Goal: Share content: Share content

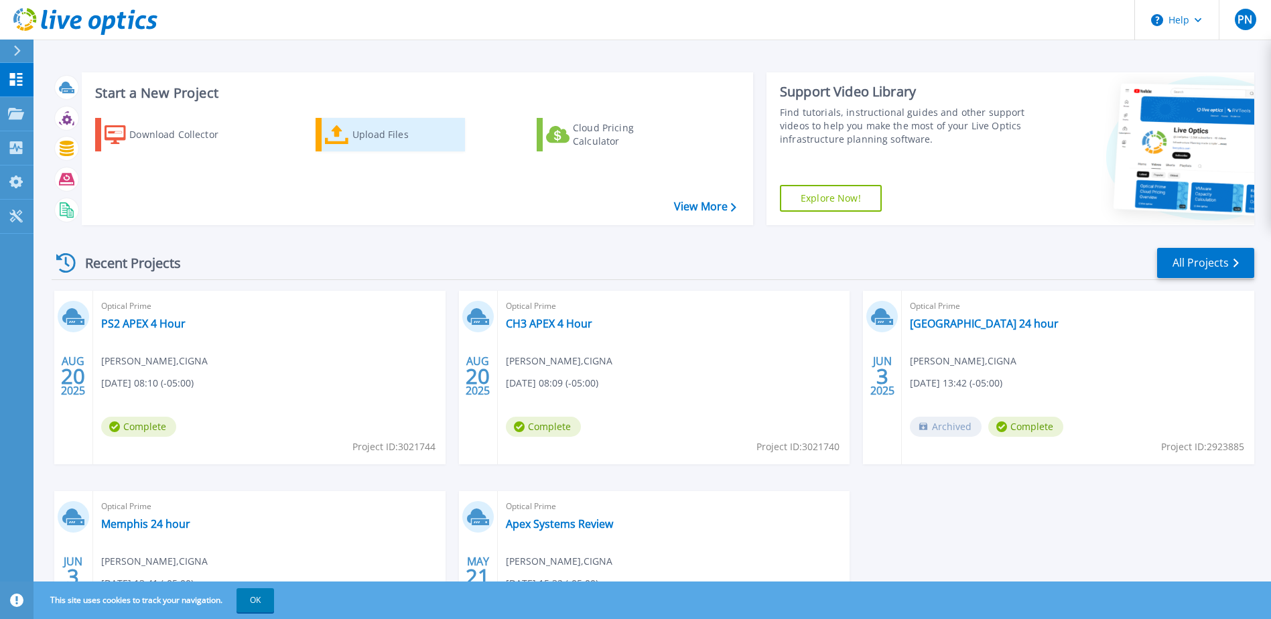
click at [415, 137] on div "Upload Files" at bounding box center [406, 134] width 107 height 27
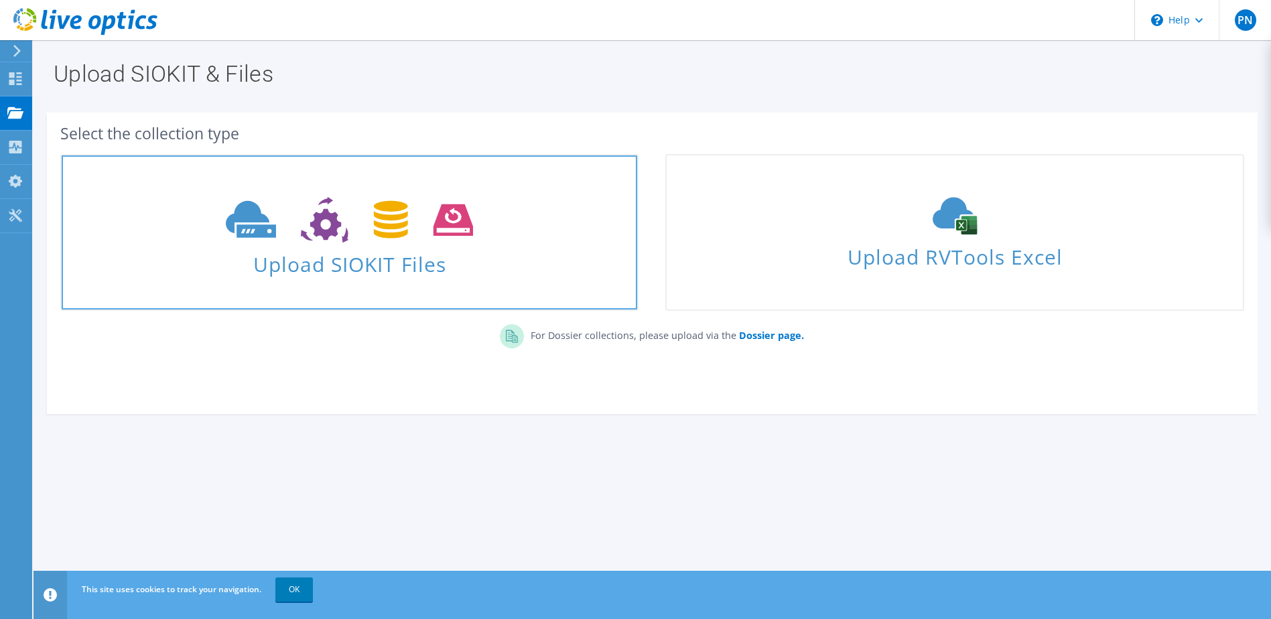
click at [399, 261] on span "Upload SIOKIT Files" at bounding box center [350, 260] width 576 height 29
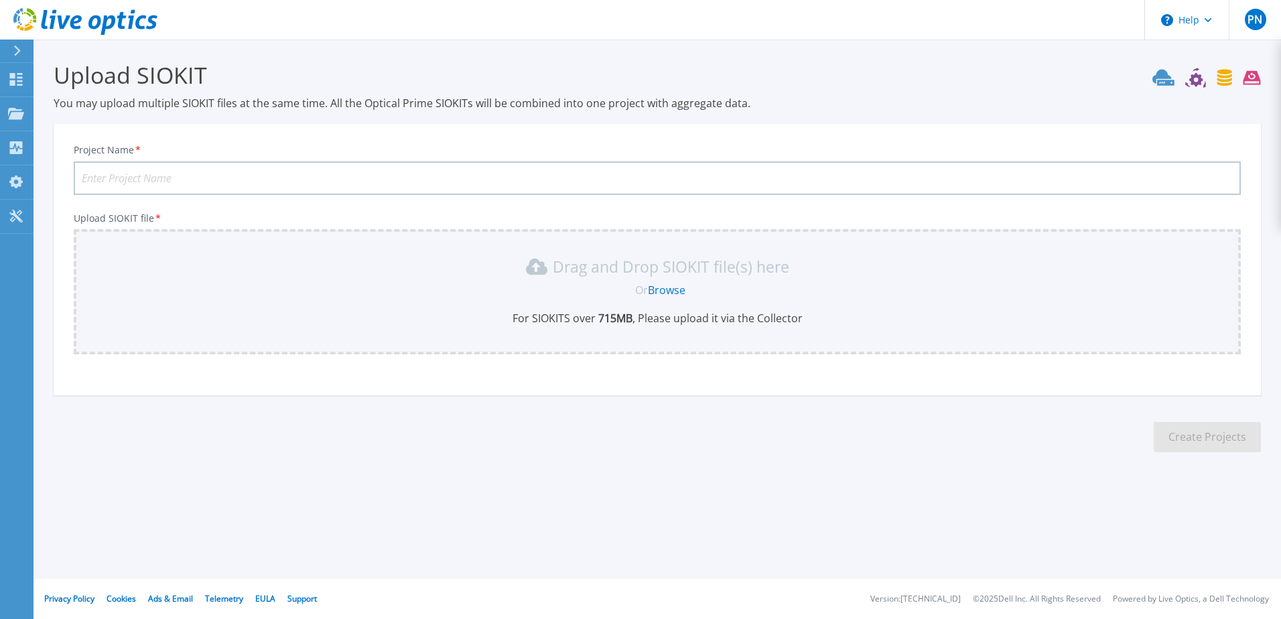
click at [508, 299] on div "Drag and Drop SIOKIT file(s) here Or Browse For SIOKITS over 715 MB , Please up…" at bounding box center [657, 291] width 1151 height 70
click at [329, 166] on input "Project Name *" at bounding box center [657, 179] width 1167 height 34
type input "Whitestown Optical Prime 10-08-2025"
click at [627, 283] on div "Or Browse" at bounding box center [660, 290] width 1146 height 15
click at [659, 289] on link "Browse" at bounding box center [667, 290] width 38 height 15
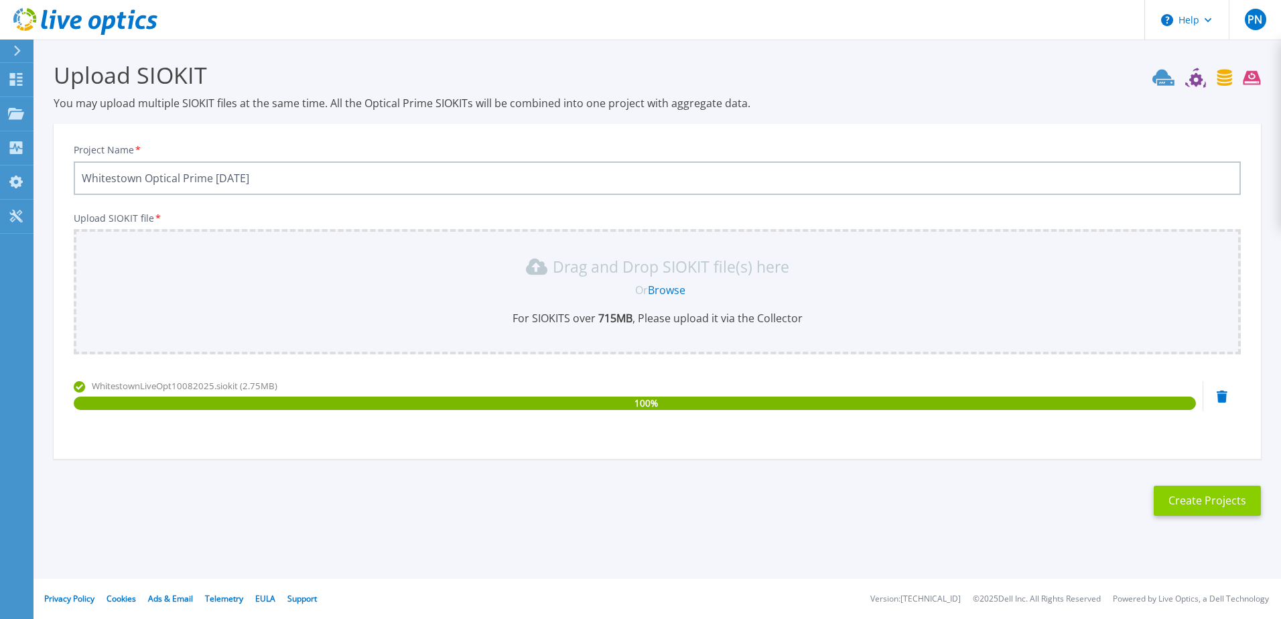
click at [1235, 503] on button "Create Projects" at bounding box center [1207, 501] width 107 height 30
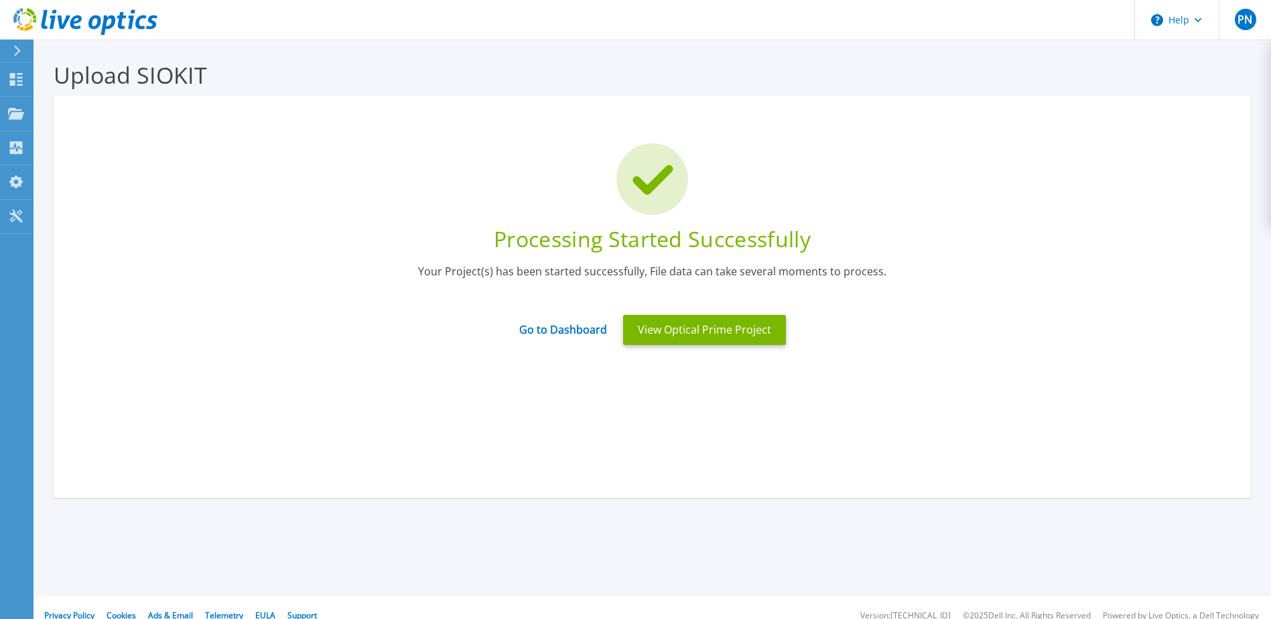
click at [831, 233] on div "Processing Started Successfully" at bounding box center [652, 239] width 1157 height 29
click at [744, 334] on button "View Optical Prime Project" at bounding box center [704, 330] width 163 height 30
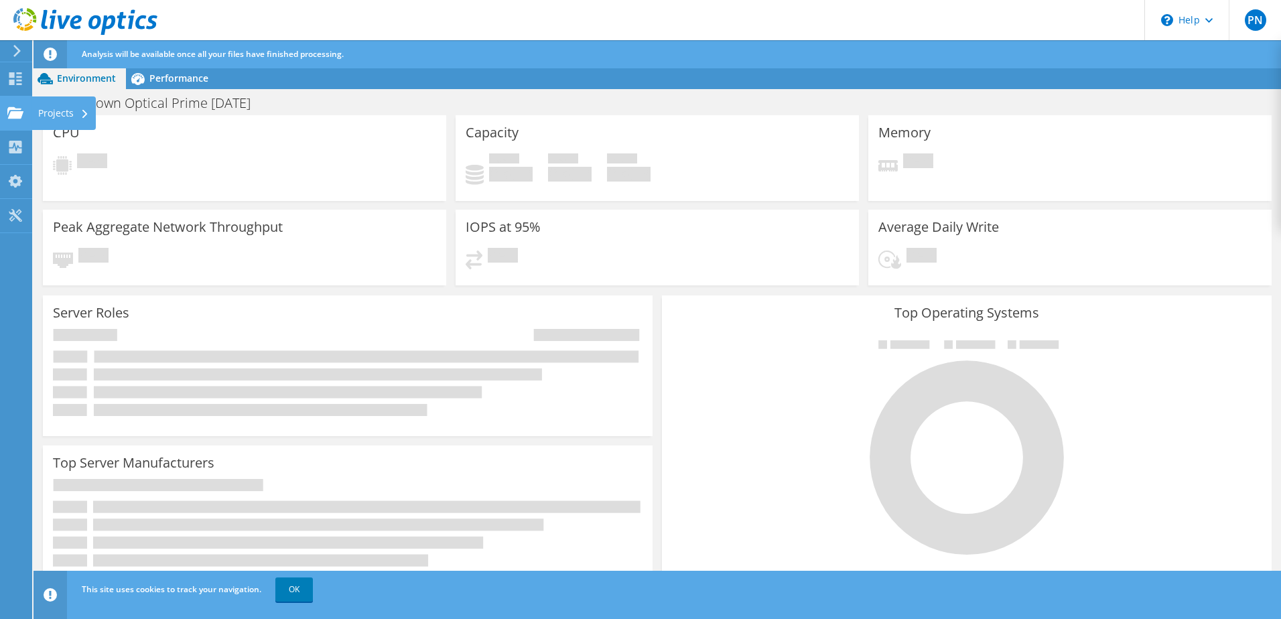
click at [21, 111] on use at bounding box center [15, 112] width 16 height 11
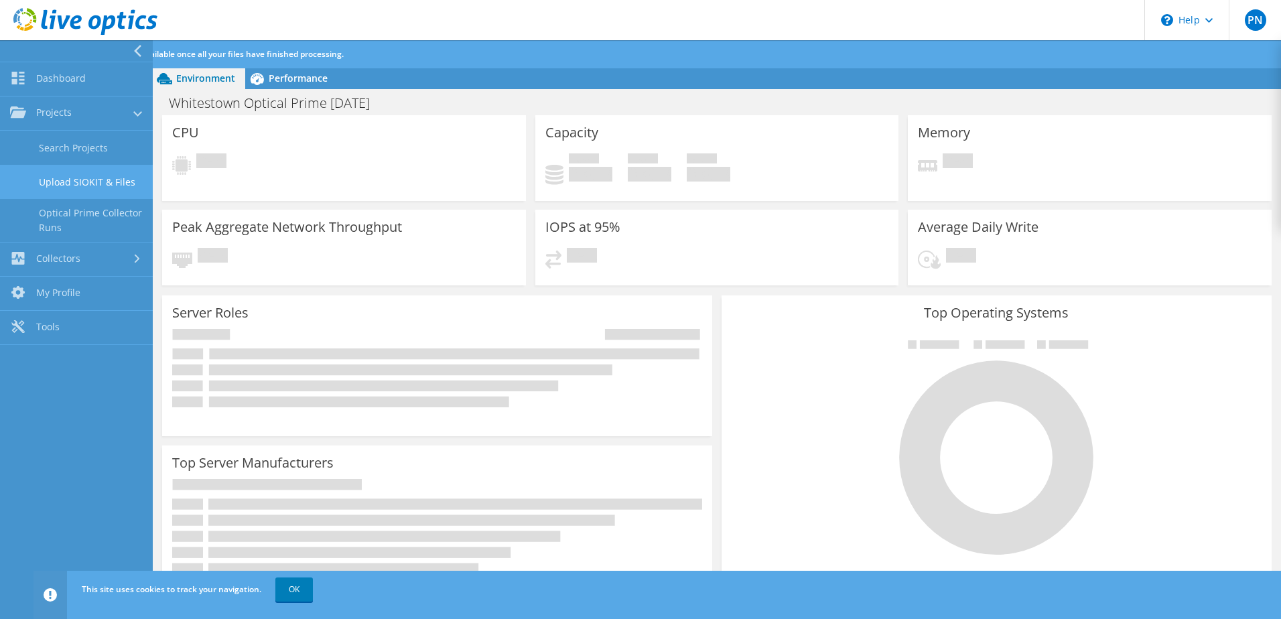
click at [97, 179] on link "Upload SIOKIT & Files" at bounding box center [76, 182] width 153 height 34
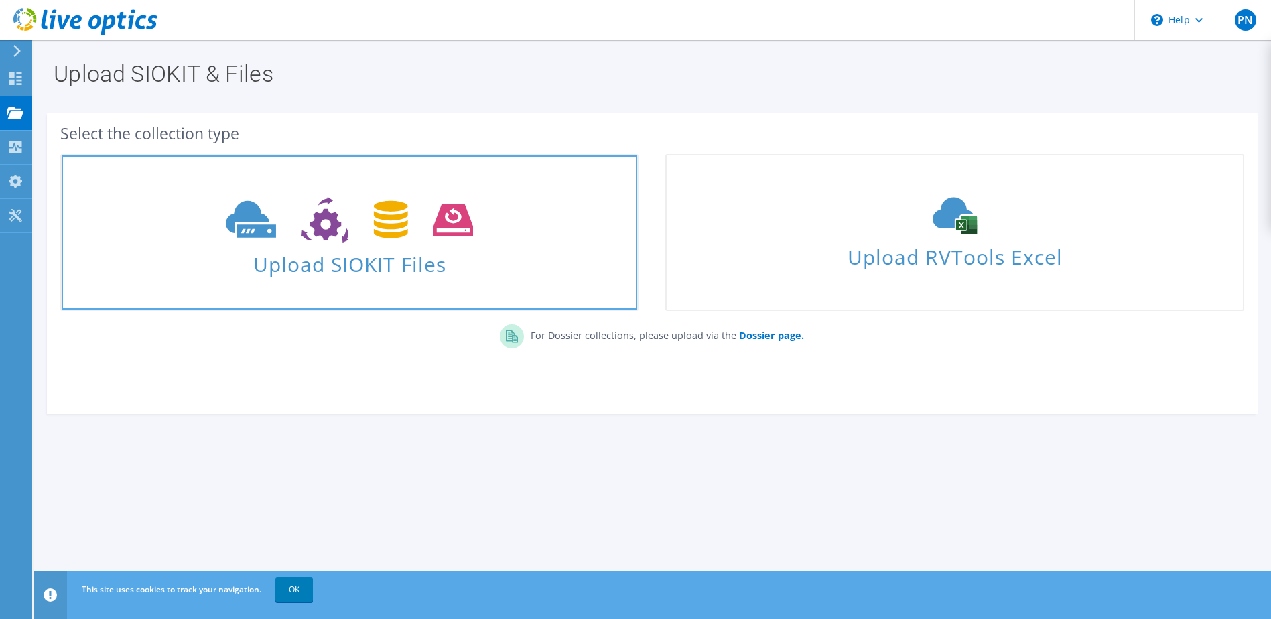
click at [353, 267] on span "Upload SIOKIT Files" at bounding box center [350, 260] width 576 height 29
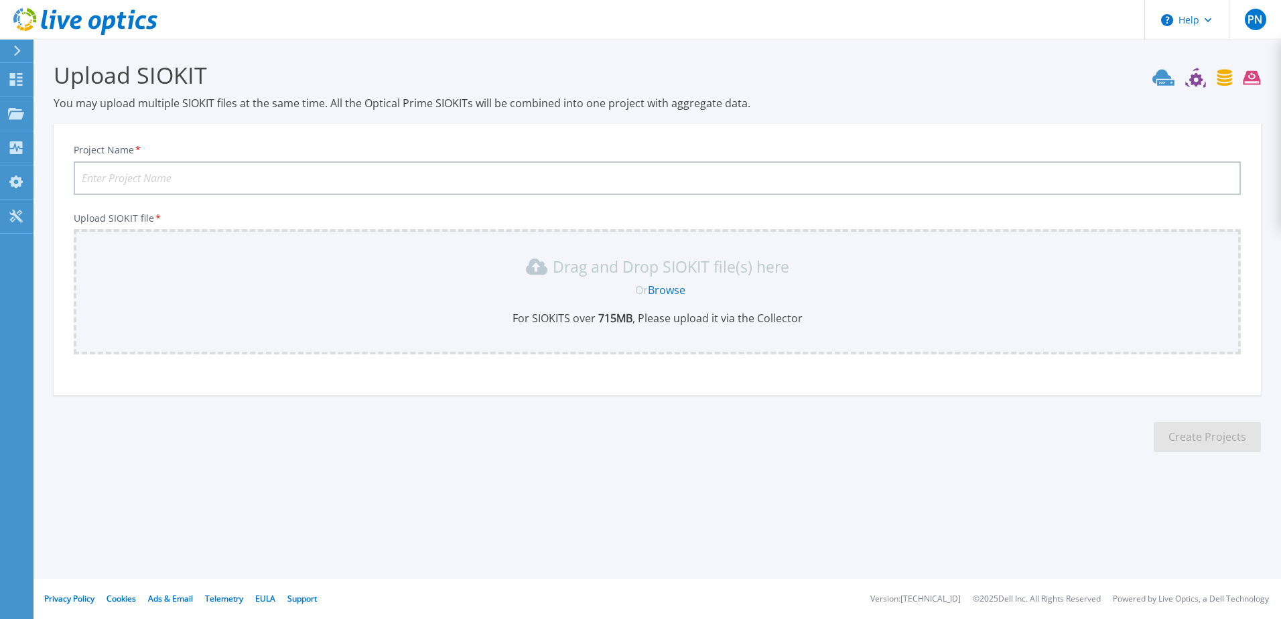
click at [377, 187] on input "Project Name *" at bounding box center [657, 179] width 1167 height 34
type input "Memphis Optical Prime 10-08-2025"
click at [680, 285] on link "Browse" at bounding box center [667, 290] width 38 height 15
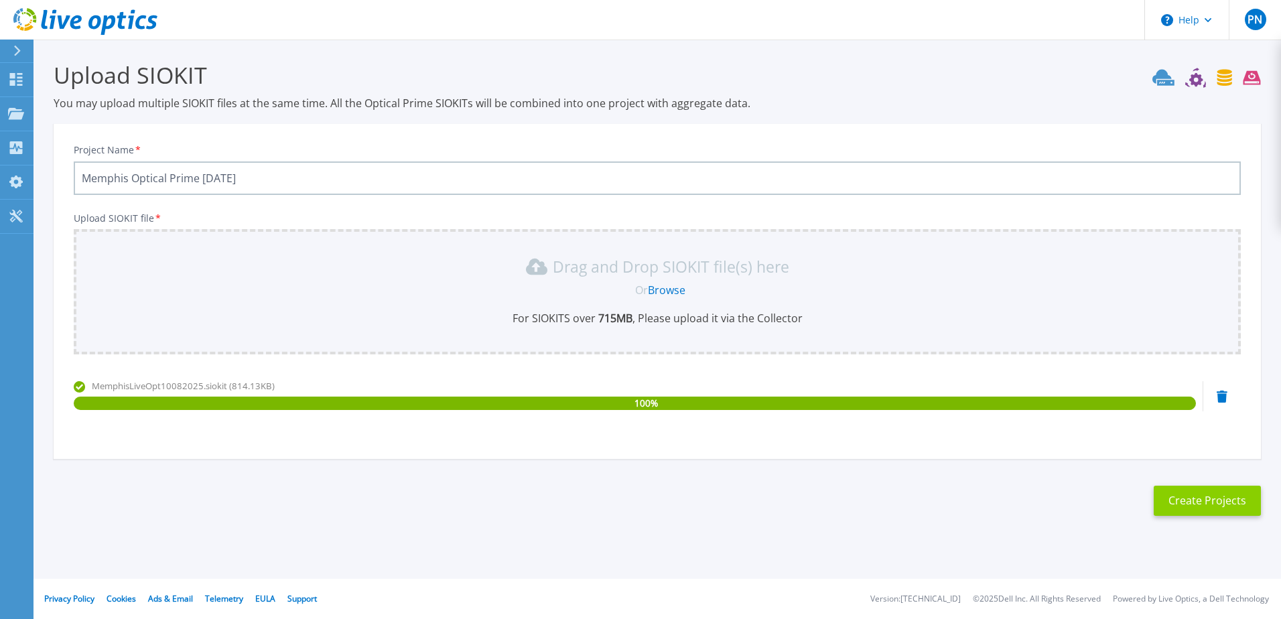
click at [1206, 506] on button "Create Projects" at bounding box center [1207, 501] width 107 height 30
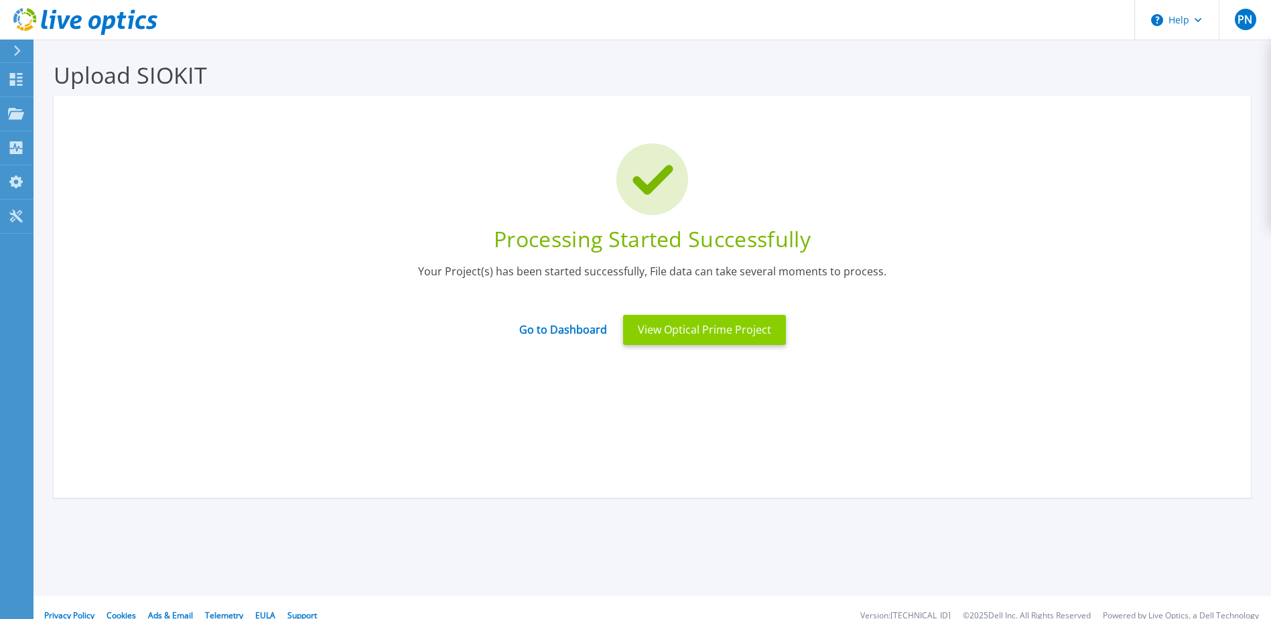
click at [737, 340] on button "View Optical Prime Project" at bounding box center [704, 330] width 163 height 30
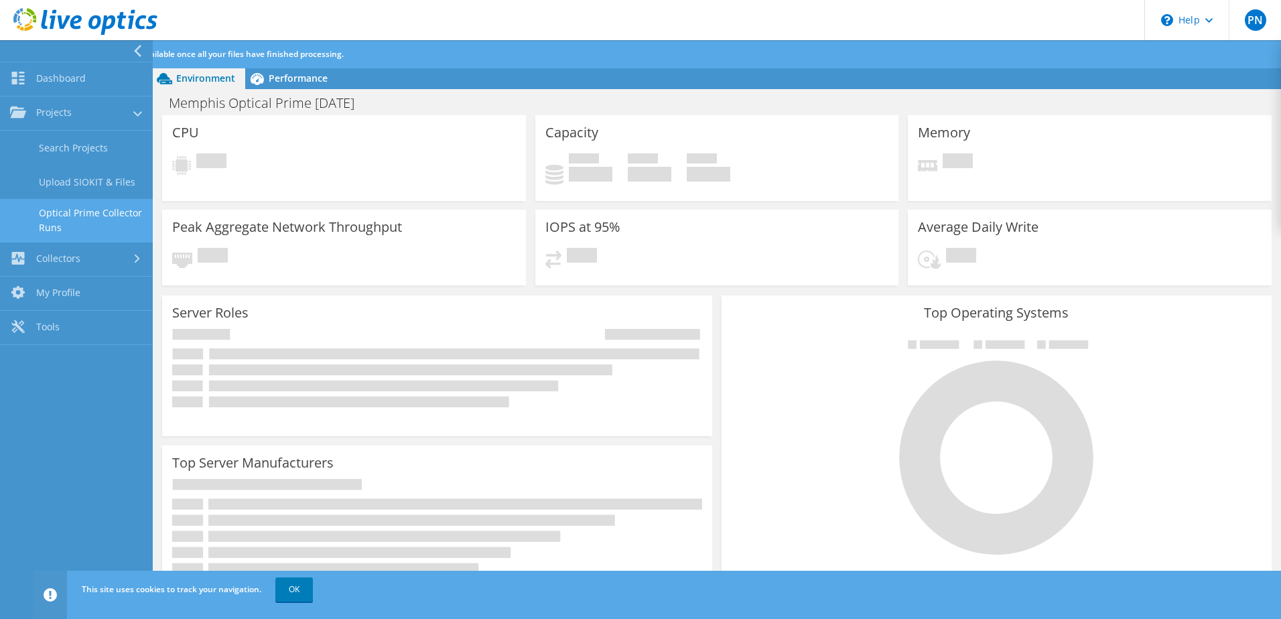
click at [84, 220] on link "Optical Prime Collector Runs" at bounding box center [76, 220] width 153 height 43
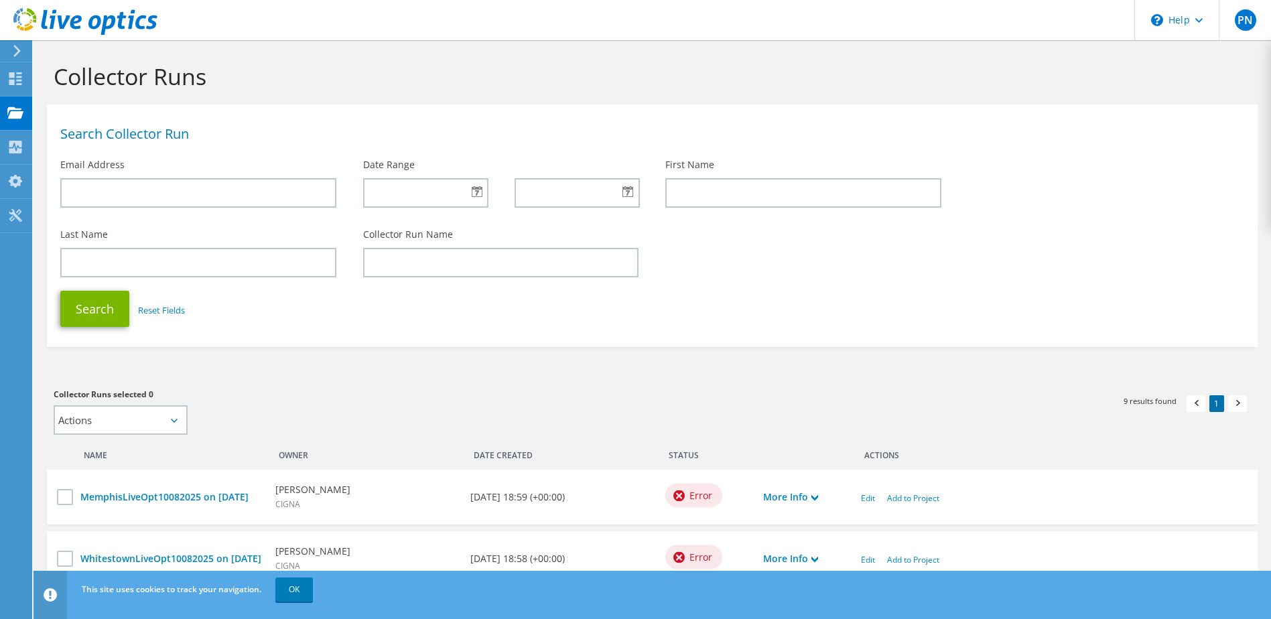
scroll to position [134, 0]
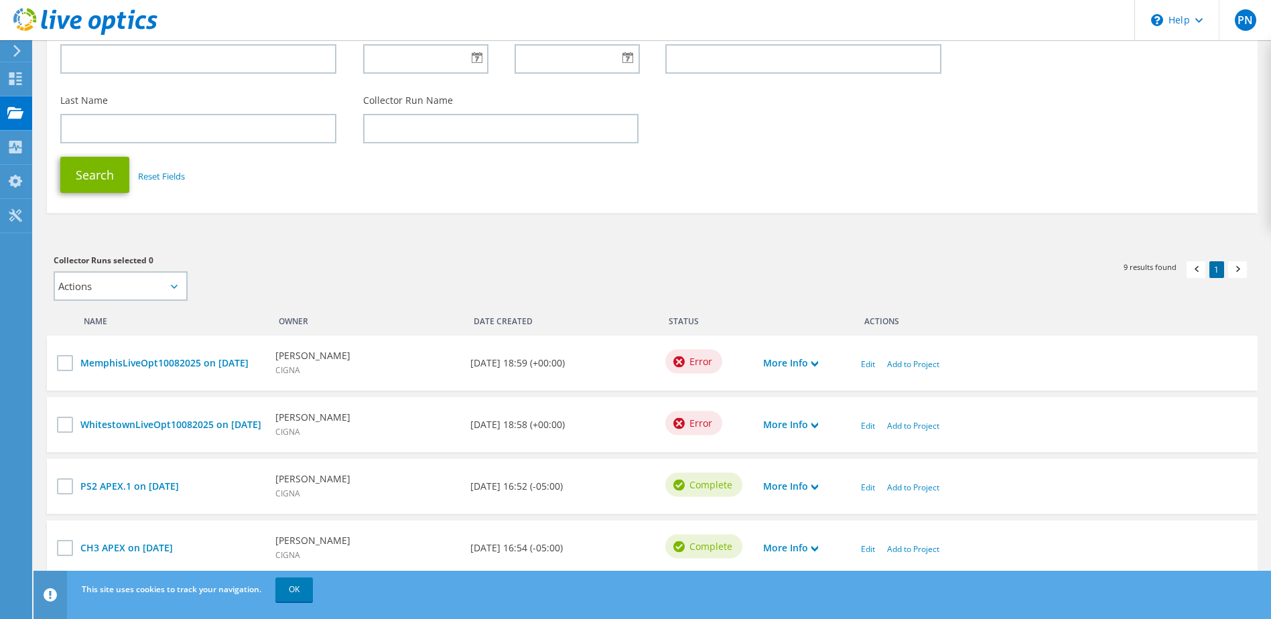
click at [700, 431] on span "Error" at bounding box center [701, 423] width 23 height 15
click at [791, 439] on div "More Info" at bounding box center [806, 425] width 98 height 28
click at [808, 432] on link "More Info" at bounding box center [790, 425] width 55 height 15
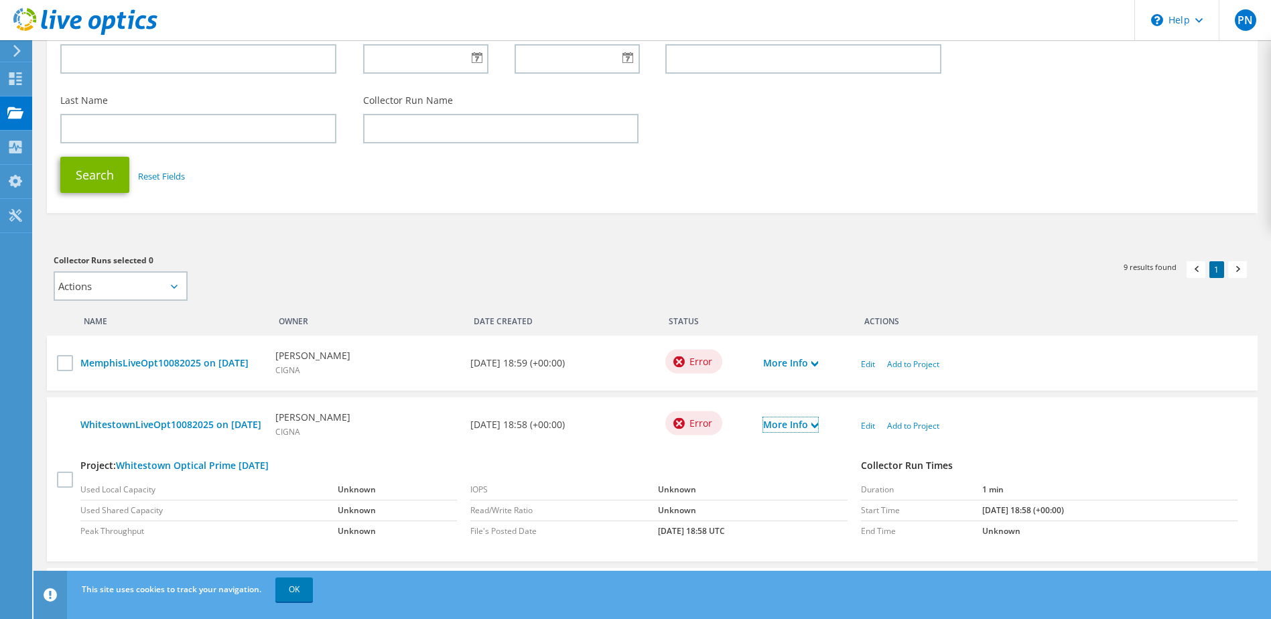
scroll to position [268, 0]
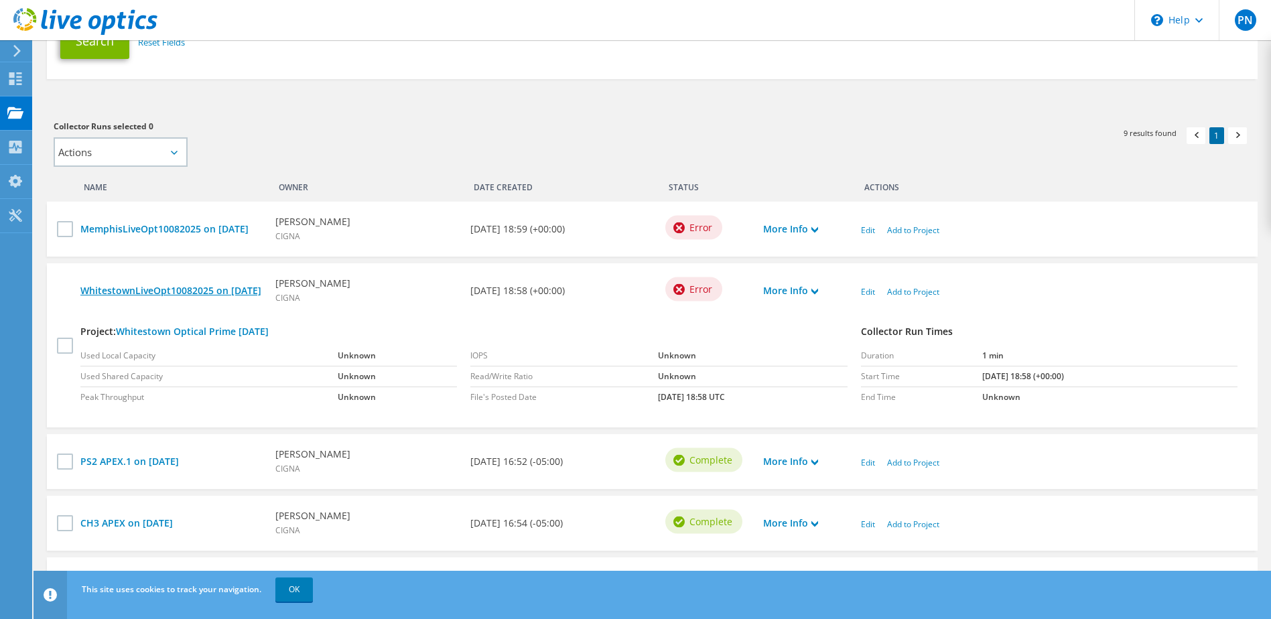
click at [177, 296] on link "WhitestownLiveOpt10082025 on [DATE]" at bounding box center [171, 290] width 182 height 15
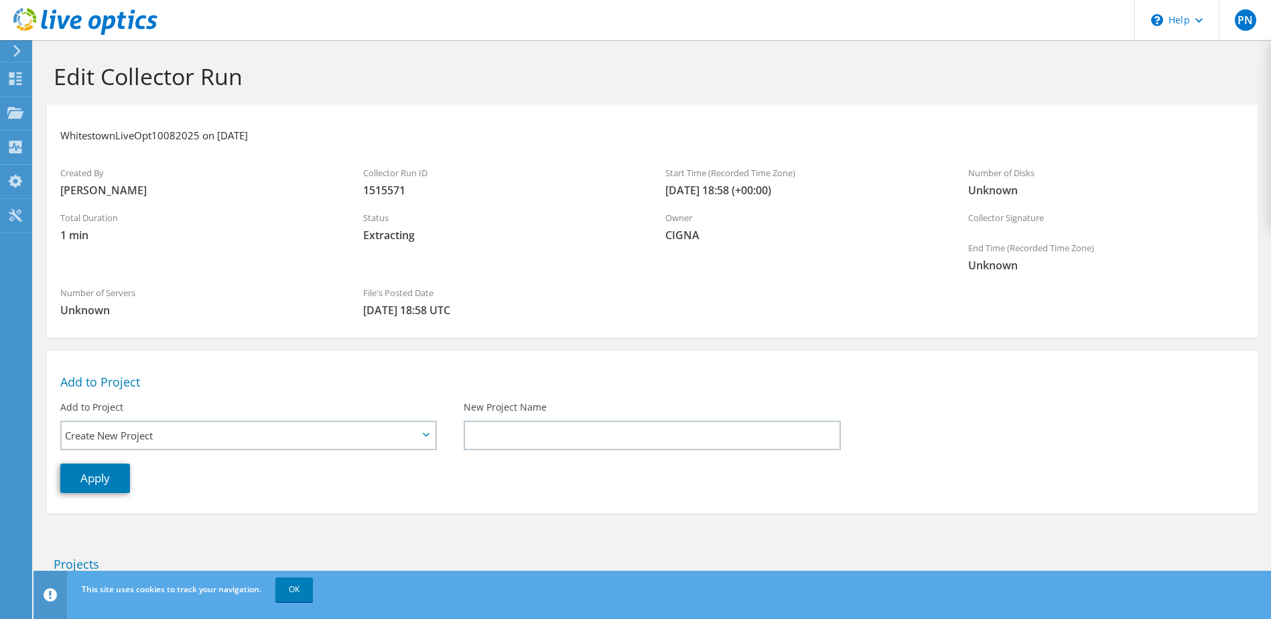
scroll to position [114, 0]
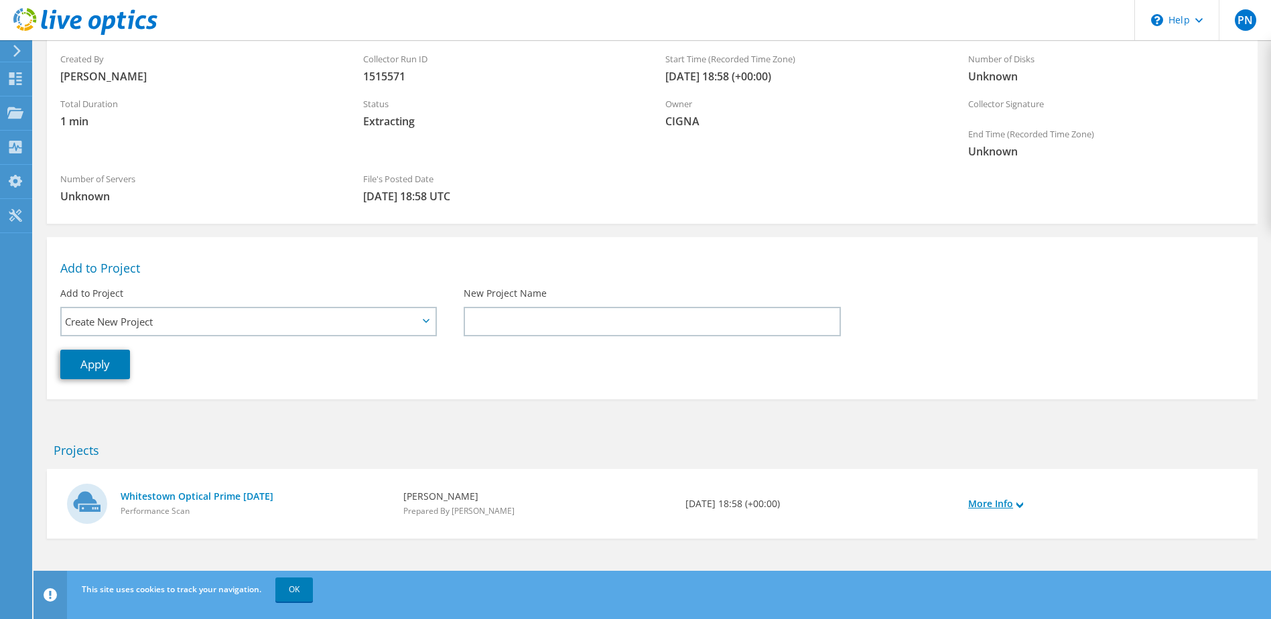
click at [1015, 506] on link "More Info" at bounding box center [995, 504] width 55 height 15
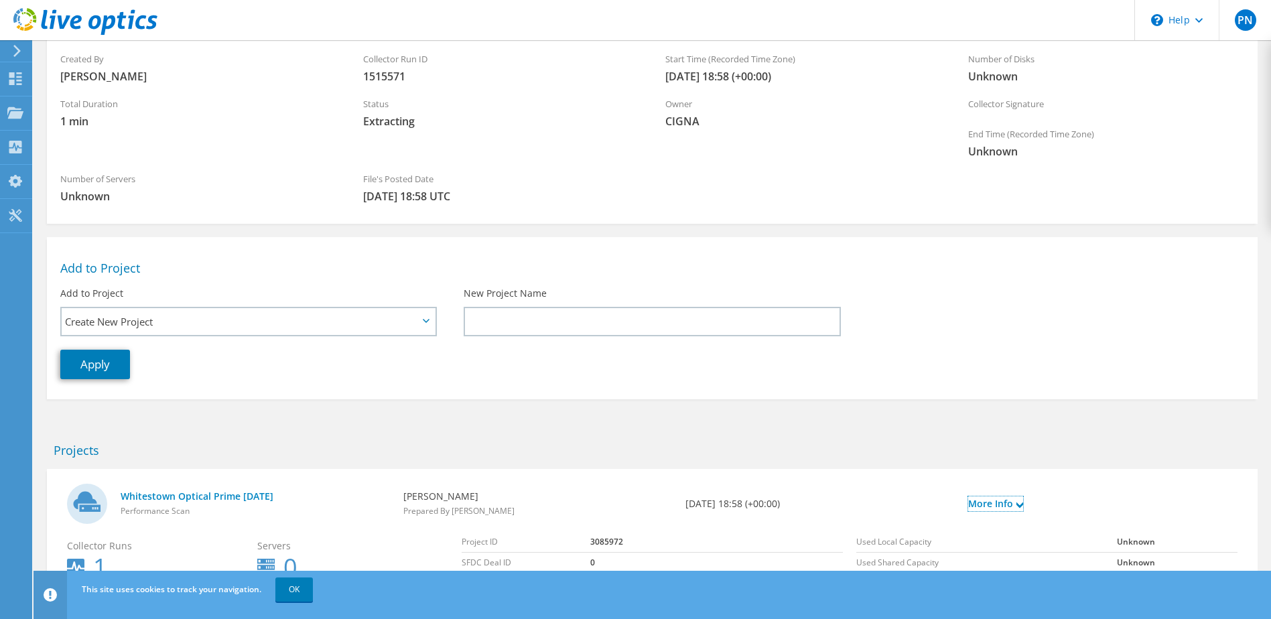
scroll to position [233, 0]
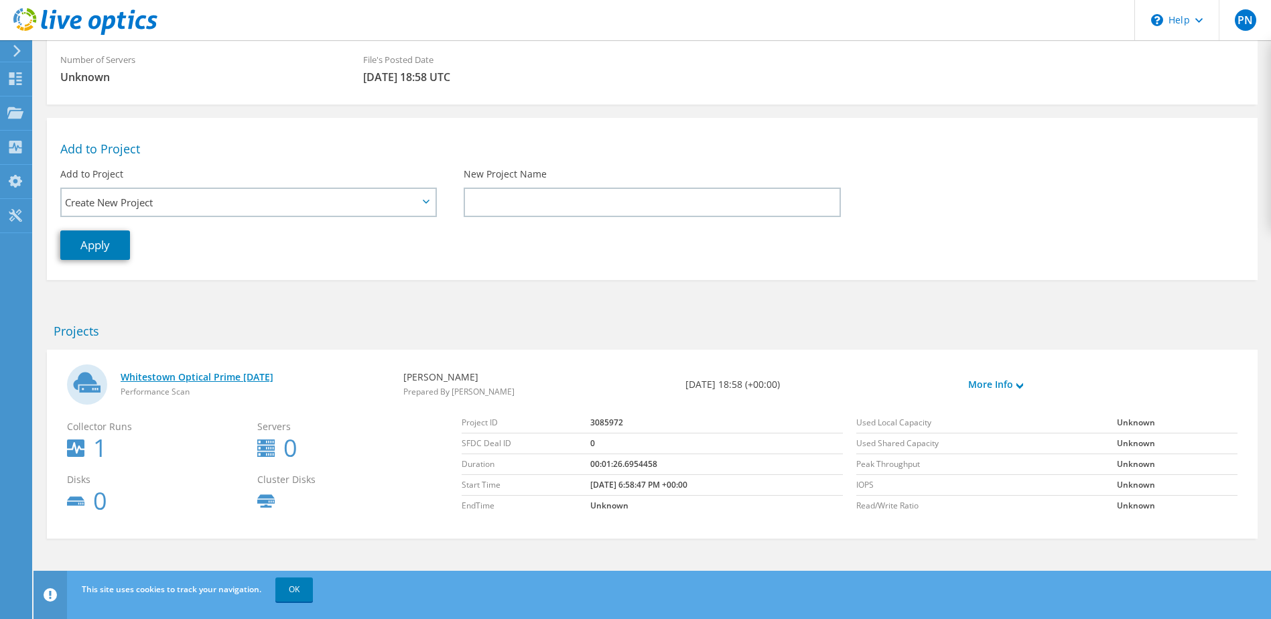
click at [235, 373] on link "Whitestown Optical Prime [DATE]" at bounding box center [255, 377] width 269 height 15
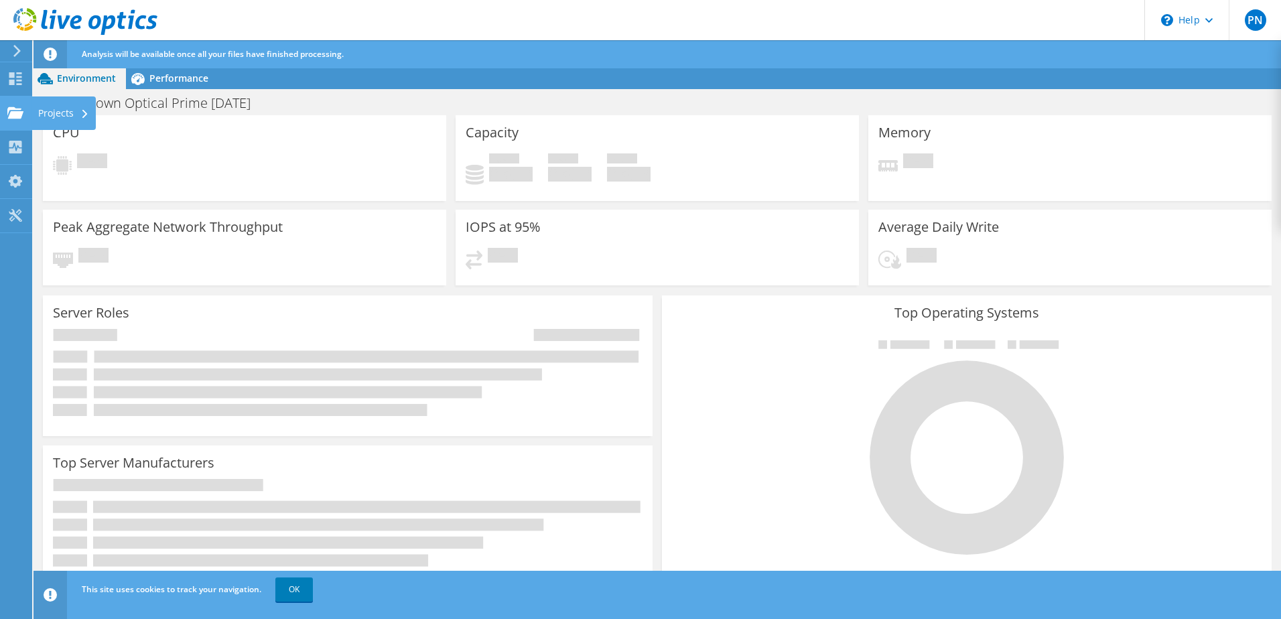
click at [22, 121] on div at bounding box center [15, 114] width 16 height 15
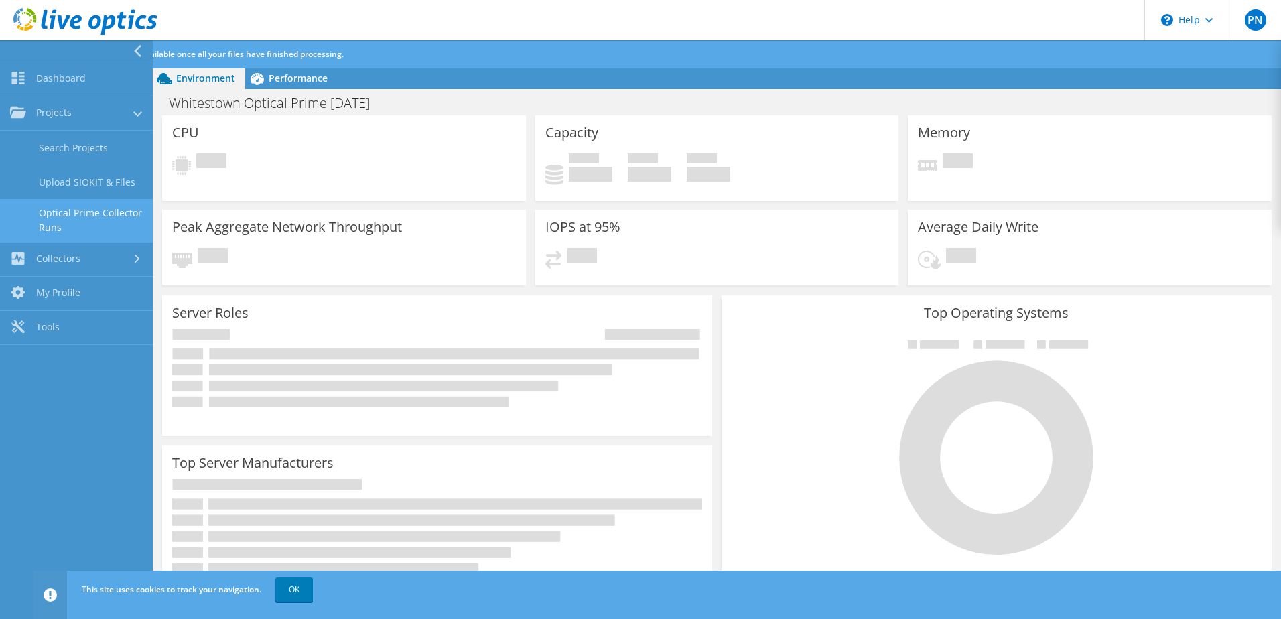
click at [70, 231] on link "Optical Prime Collector Runs" at bounding box center [76, 220] width 153 height 43
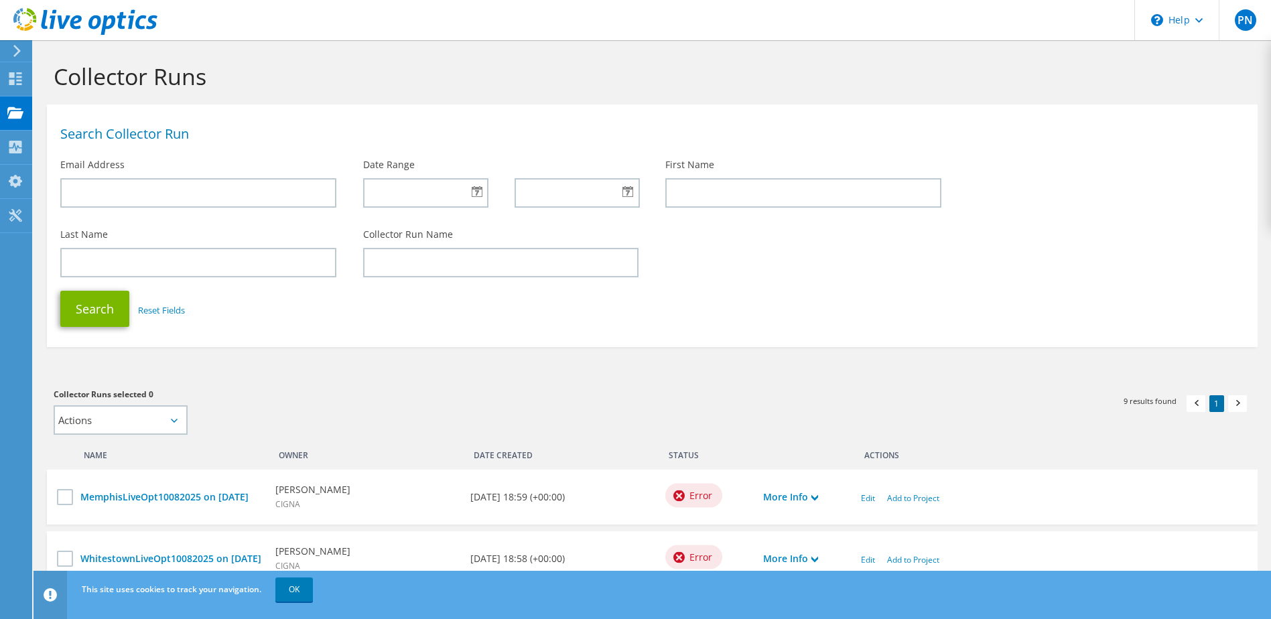
scroll to position [134, 0]
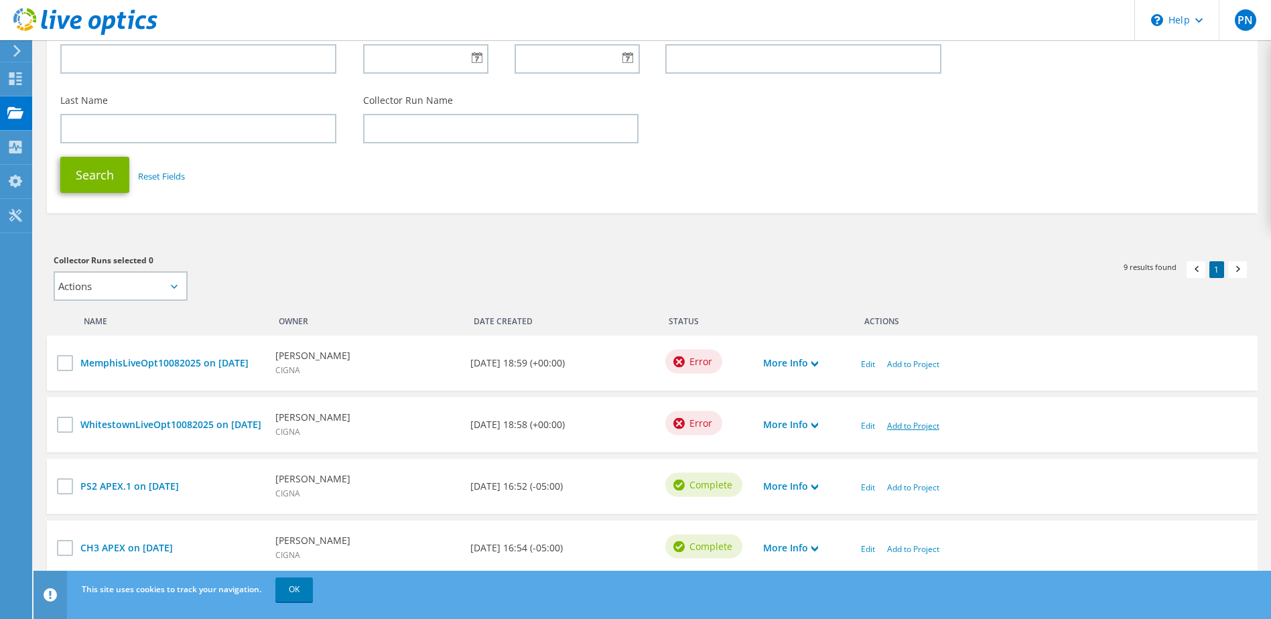
click at [919, 432] on link "Add to Project" at bounding box center [913, 425] width 52 height 11
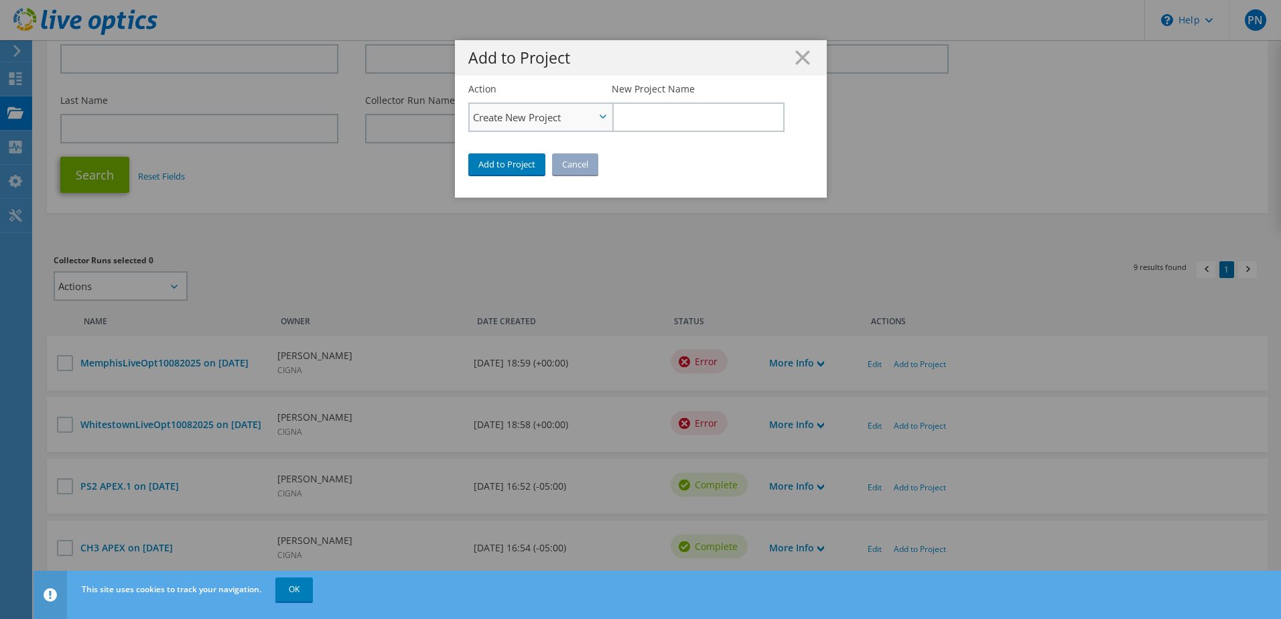
click at [572, 119] on span "Create New Project" at bounding box center [534, 117] width 122 height 16
click at [692, 157] on div "Add to Project Cancel" at bounding box center [640, 163] width 345 height 21
click at [794, 65] on h1 "Add to Project" at bounding box center [640, 57] width 345 height 15
click at [795, 57] on icon at bounding box center [802, 57] width 15 height 15
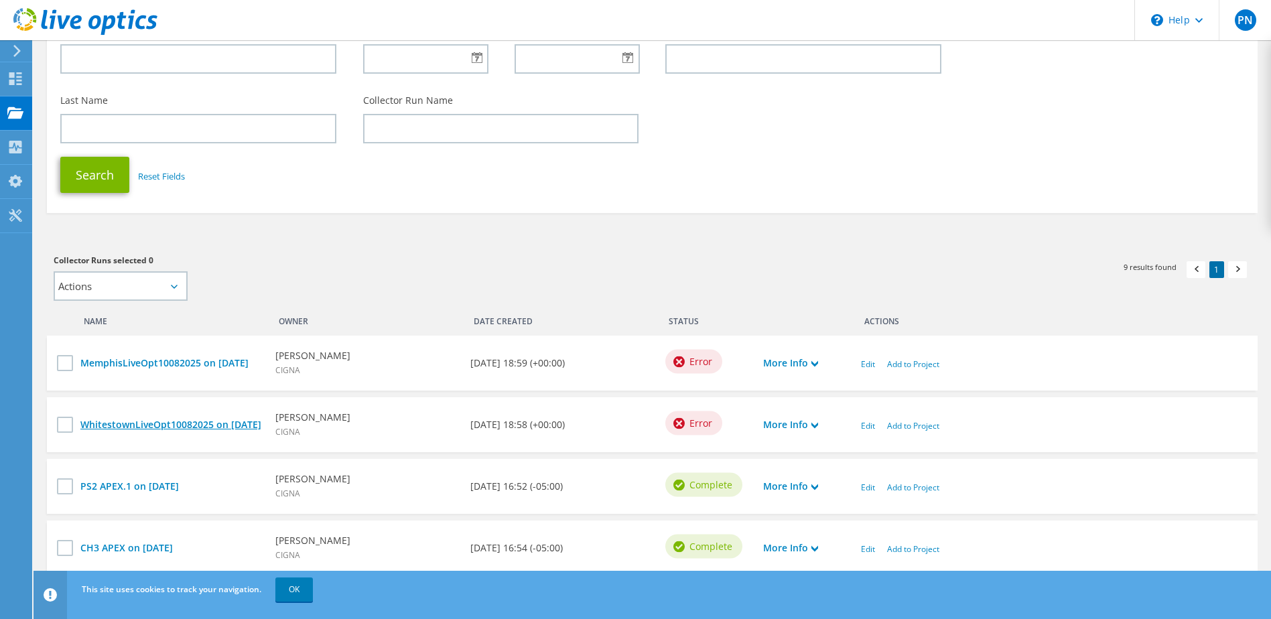
click at [257, 422] on link "WhitestownLiveOpt10082025 on [DATE]" at bounding box center [171, 425] width 182 height 15
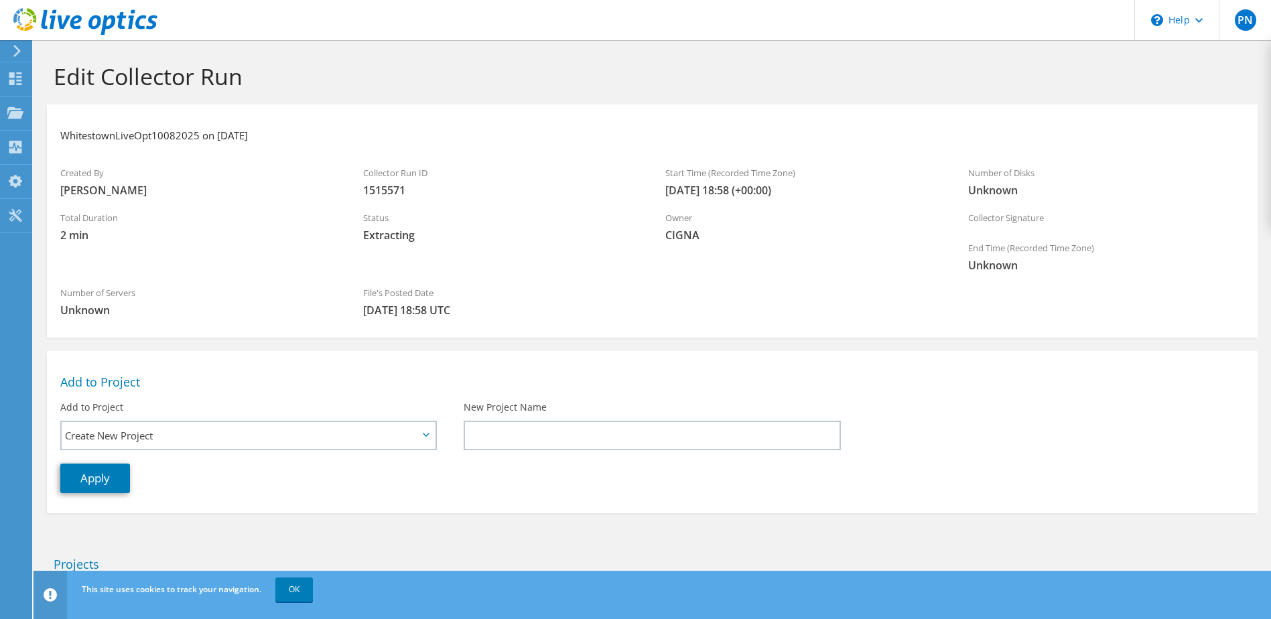
click at [1079, 271] on span "Unknown" at bounding box center [1106, 265] width 276 height 15
click at [751, 194] on span "[DATE] 18:58 (+00:00)" at bounding box center [803, 190] width 276 height 15
drag, startPoint x: 442, startPoint y: 228, endPoint x: 312, endPoint y: 227, distance: 129.3
click at [312, 227] on div "Created By Peder Nordsletten Collector Run ID 1515571 Start Time (Recorded Time…" at bounding box center [652, 241] width 1211 height 165
click at [312, 228] on span "2 min" at bounding box center [198, 235] width 276 height 15
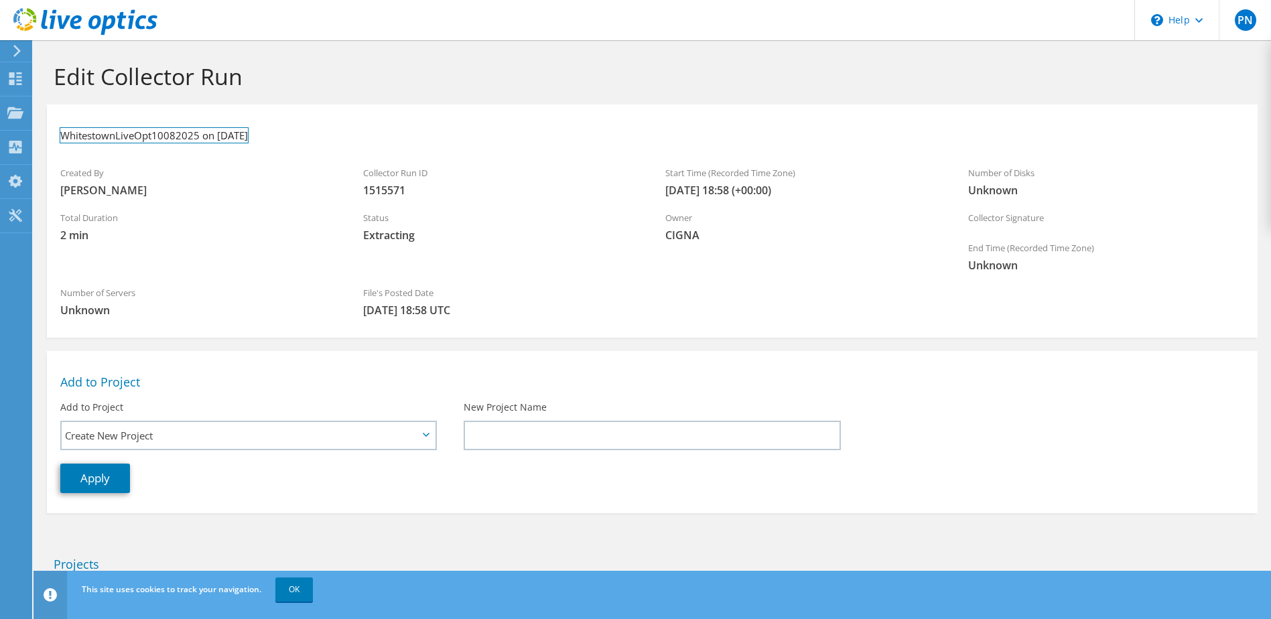
click at [88, 135] on h3 "WhitestownLiveOpt10082025 on 10/9/2025" at bounding box center [154, 135] width 188 height 15
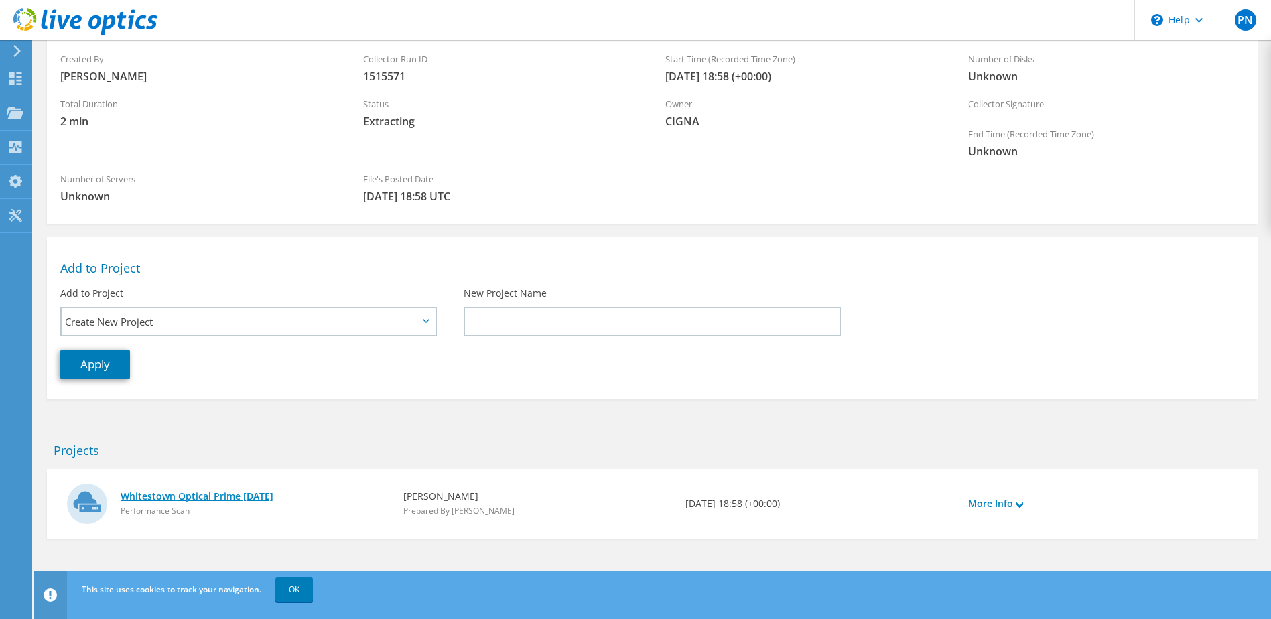
click at [247, 491] on link "Whitestown Optical Prime [DATE]" at bounding box center [255, 496] width 269 height 15
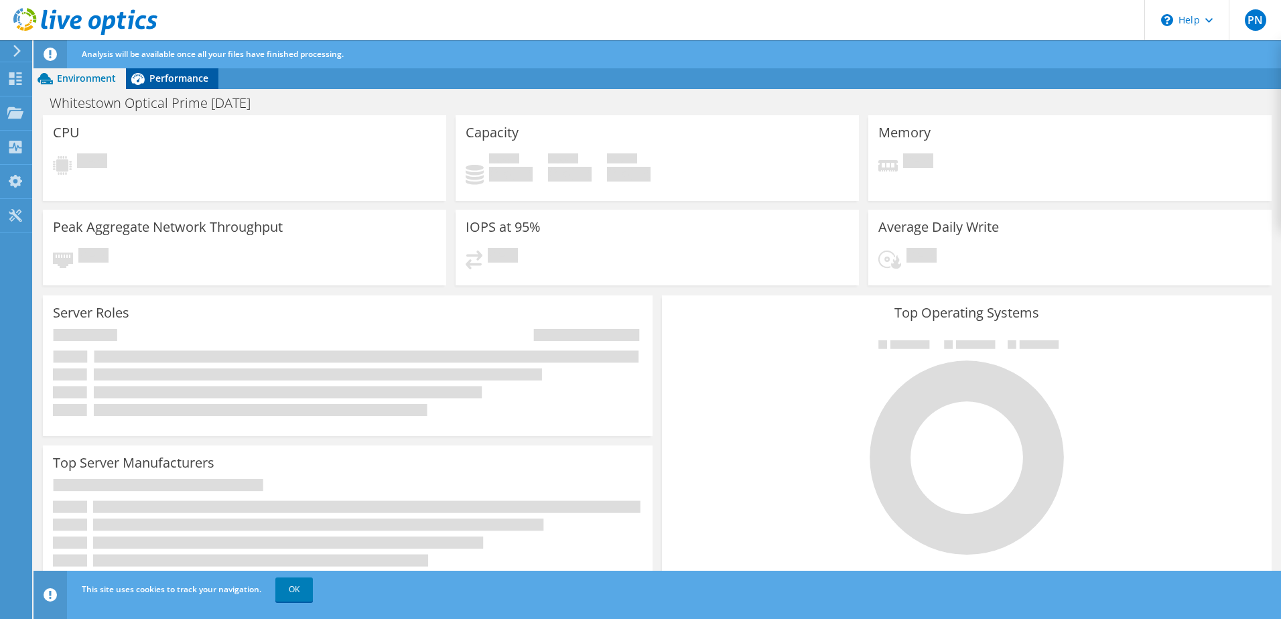
click at [156, 76] on span "Performance" at bounding box center [178, 78] width 59 height 13
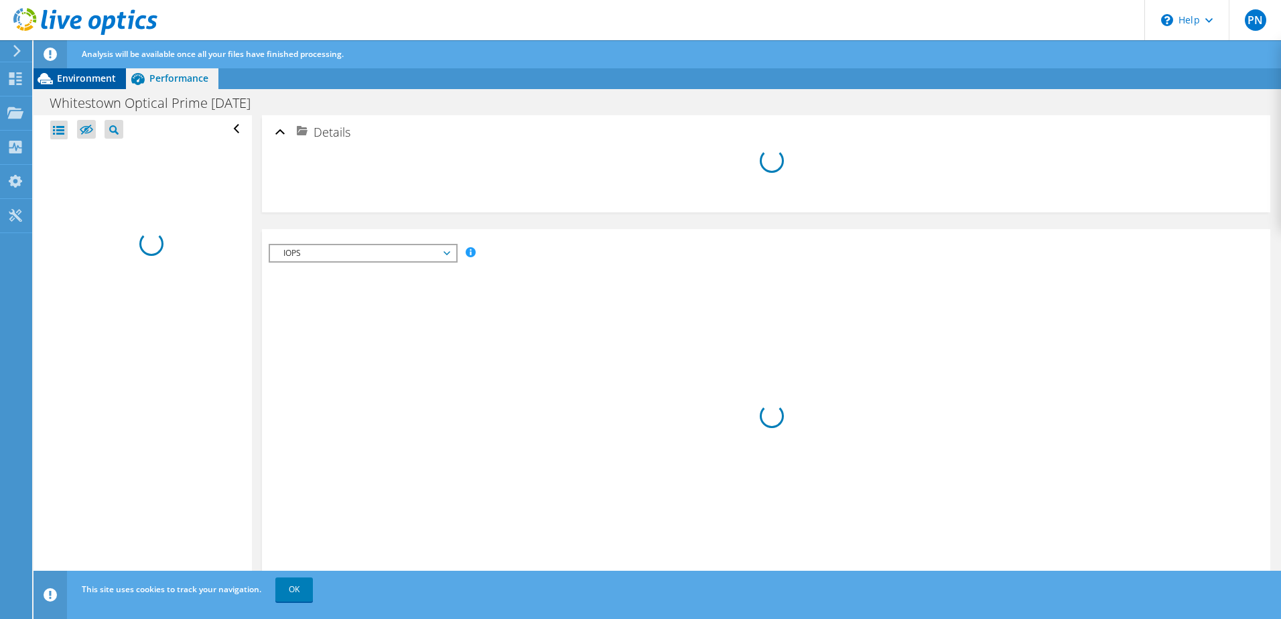
click at [97, 80] on span "Environment" at bounding box center [86, 78] width 59 height 13
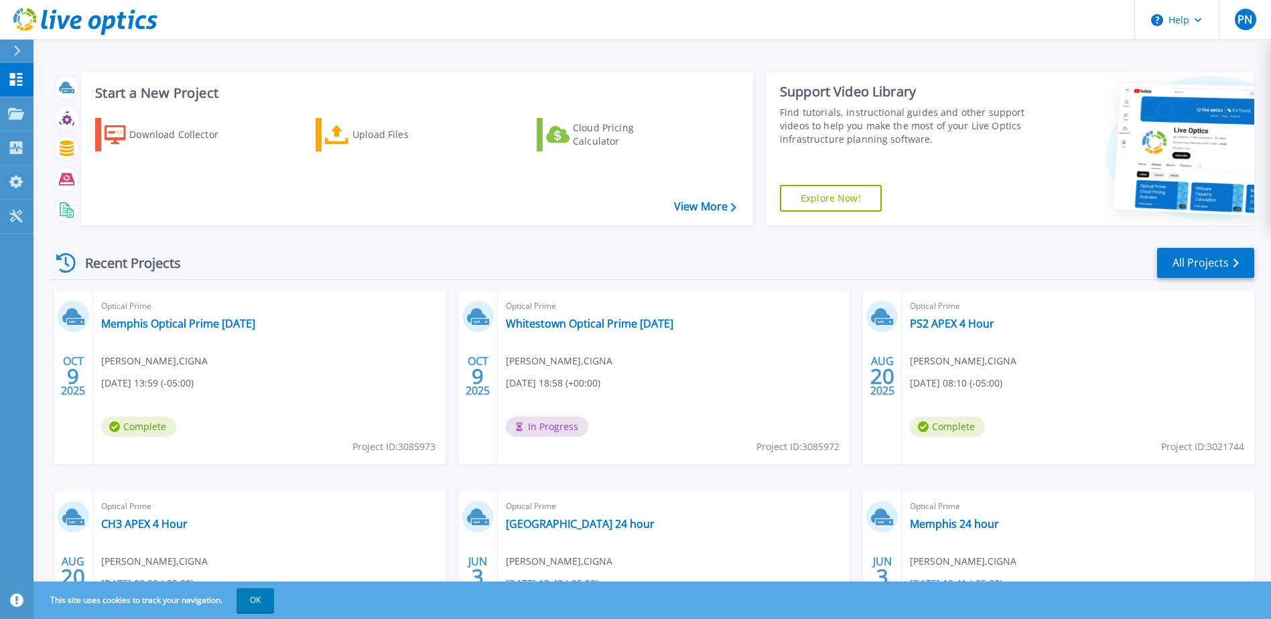
click at [436, 263] on div "Recent Projects All Projects" at bounding box center [653, 264] width 1203 height 34
click at [255, 320] on link "Memphis Optical Prime [DATE]" at bounding box center [178, 323] width 154 height 13
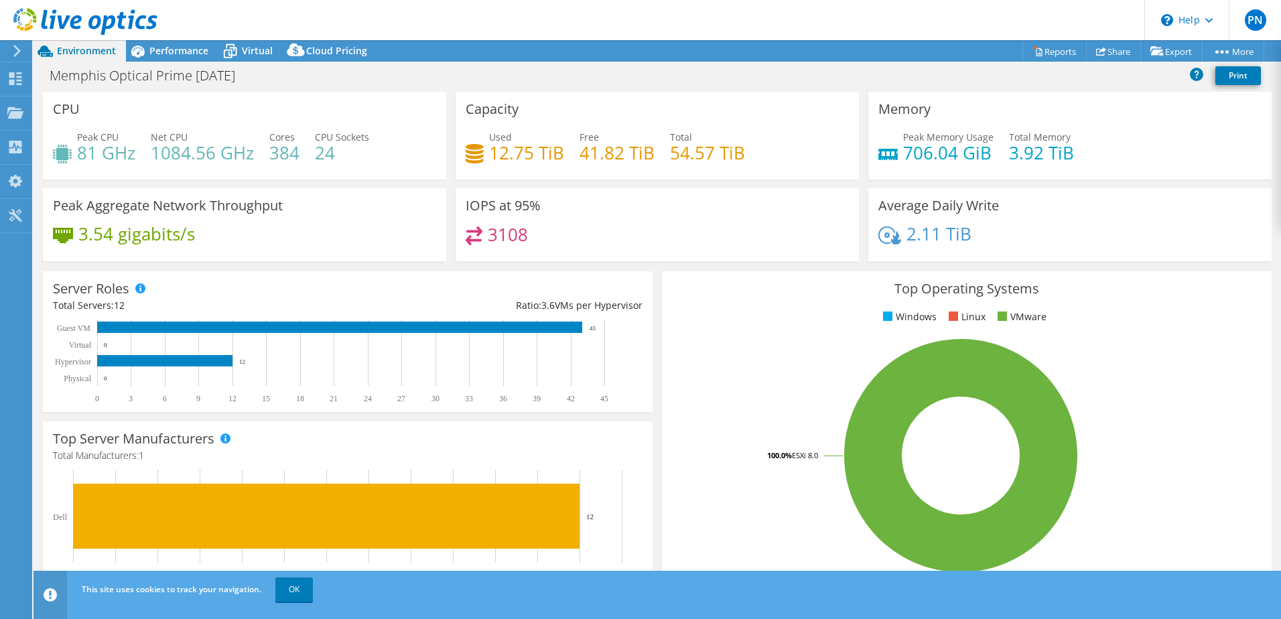
click at [608, 58] on div "Project Actions Project Actions Reports Share Export vSAN ReadyNode Sizer" at bounding box center [658, 50] width 1248 height 21
click at [1109, 52] on link "Share" at bounding box center [1113, 51] width 55 height 21
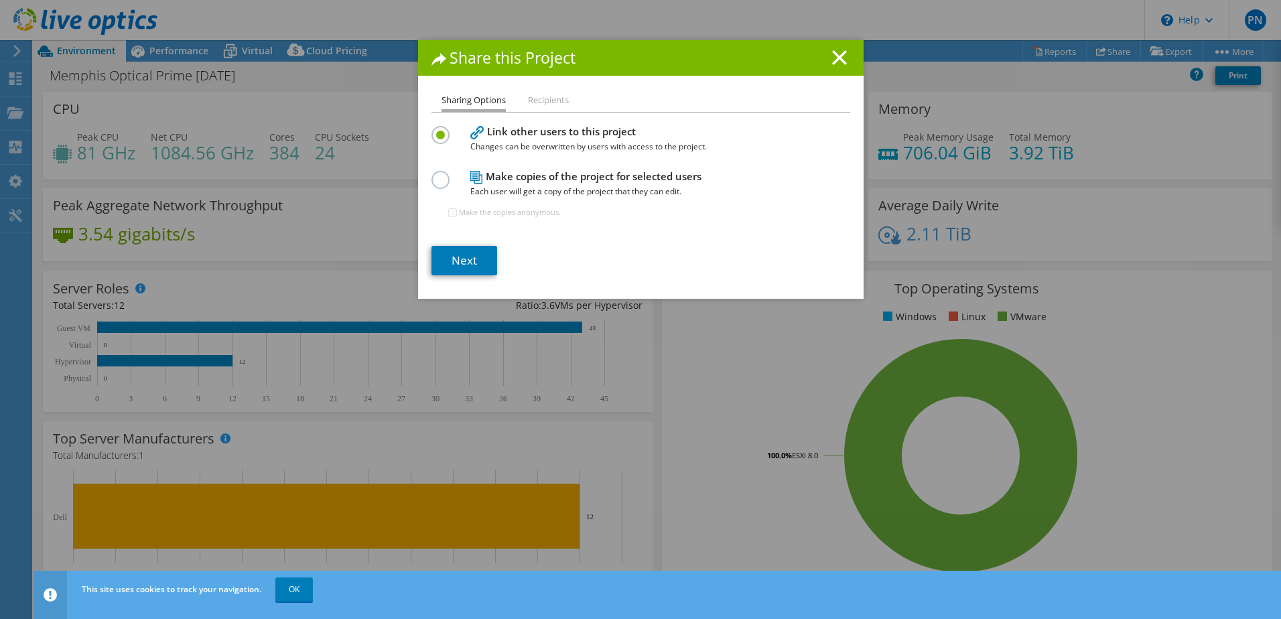
click at [563, 105] on li "Recipients" at bounding box center [548, 100] width 41 height 17
click at [562, 105] on li "Recipients" at bounding box center [548, 100] width 41 height 17
click at [552, 105] on li "Recipients" at bounding box center [548, 100] width 41 height 17
click at [552, 103] on li "Recipients" at bounding box center [548, 100] width 41 height 17
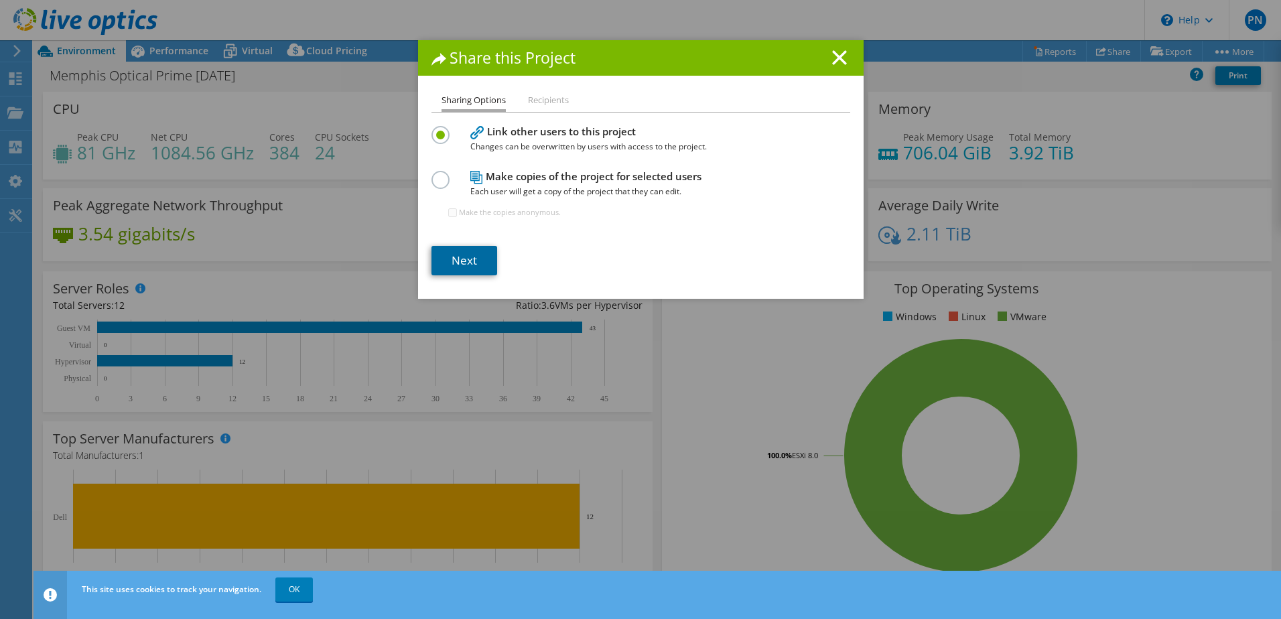
click at [468, 253] on link "Next" at bounding box center [465, 260] width 66 height 29
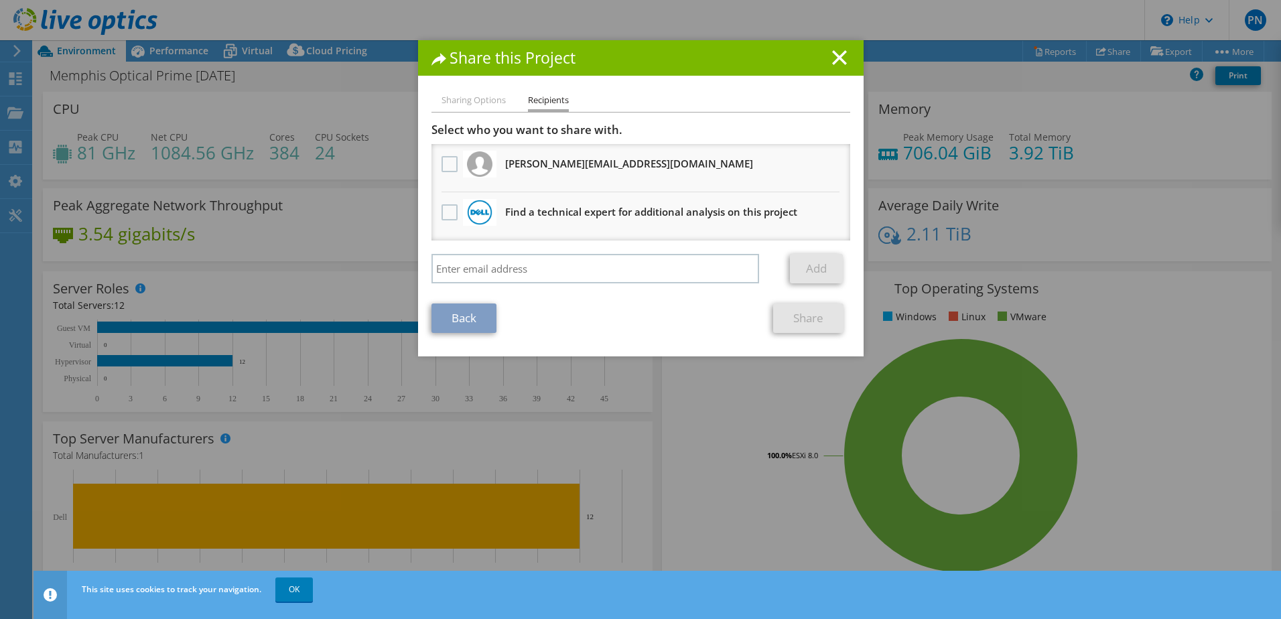
click at [438, 157] on div at bounding box center [449, 165] width 23 height 28
click at [442, 165] on label at bounding box center [451, 164] width 19 height 16
click at [0, 0] on input "checkbox" at bounding box center [0, 0] width 0 height 0
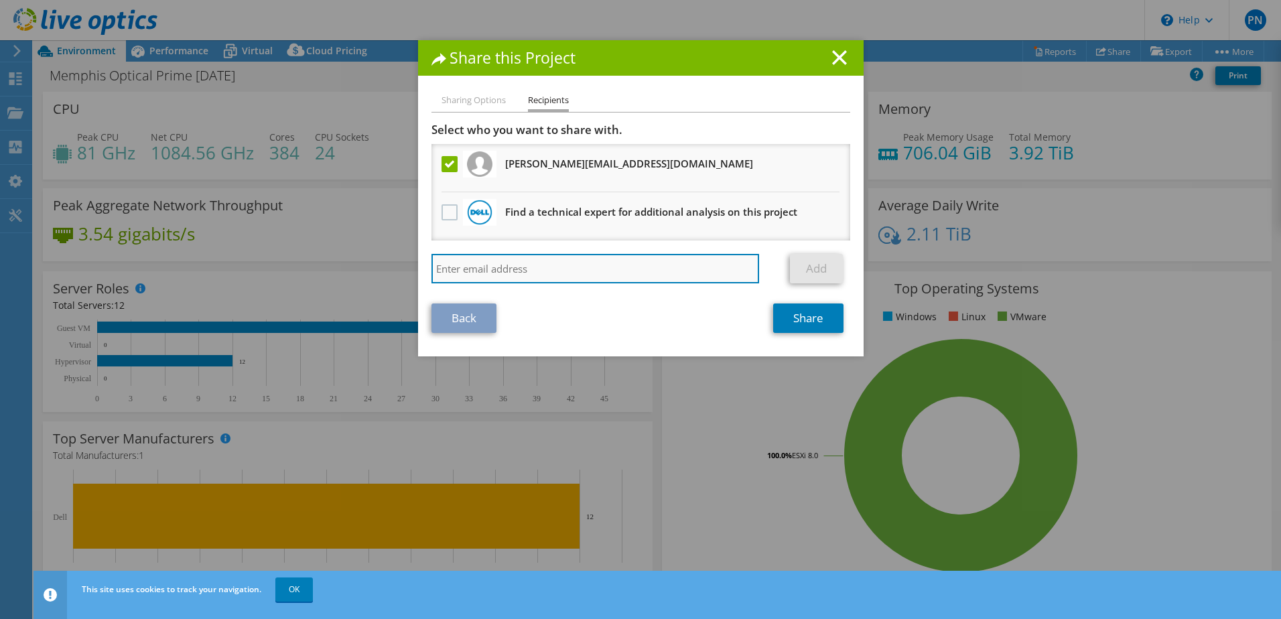
click at [513, 278] on input "search" at bounding box center [596, 268] width 328 height 29
click at [617, 267] on input "search" at bounding box center [596, 268] width 328 height 29
paste input "[PERSON_NAME][EMAIL_ADDRESS][PERSON_NAME][DOMAIN_NAME]"
type input "[PERSON_NAME][EMAIL_ADDRESS][PERSON_NAME][DOMAIN_NAME]"
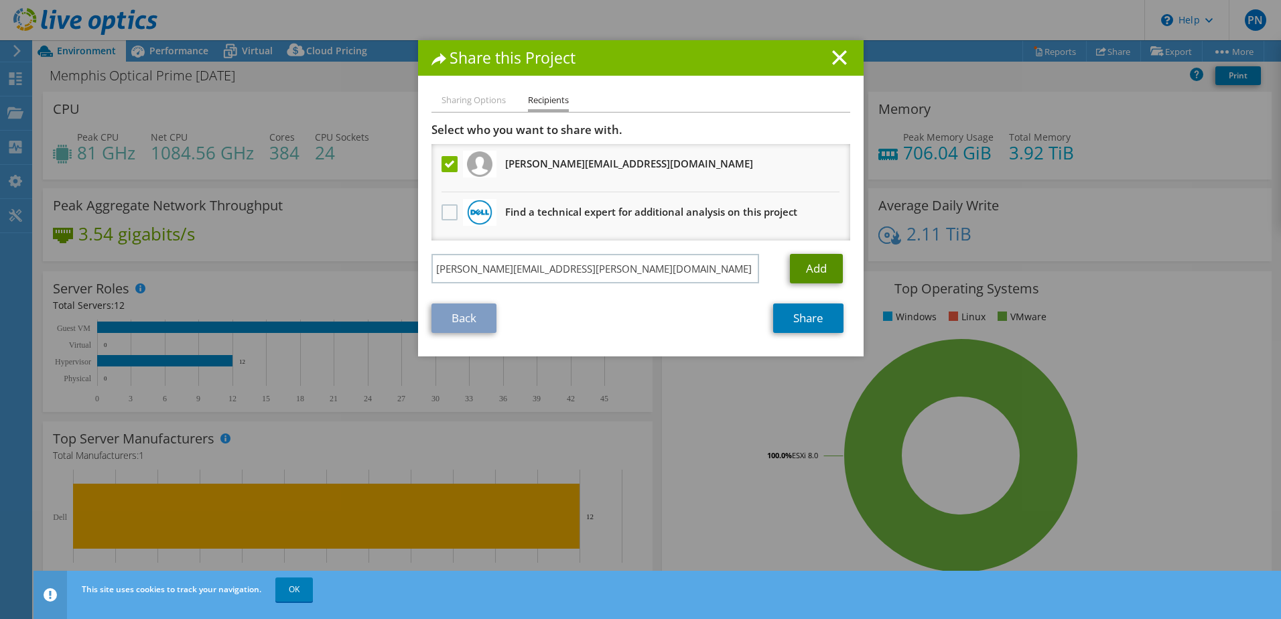
click at [814, 265] on link "Add" at bounding box center [816, 268] width 53 height 29
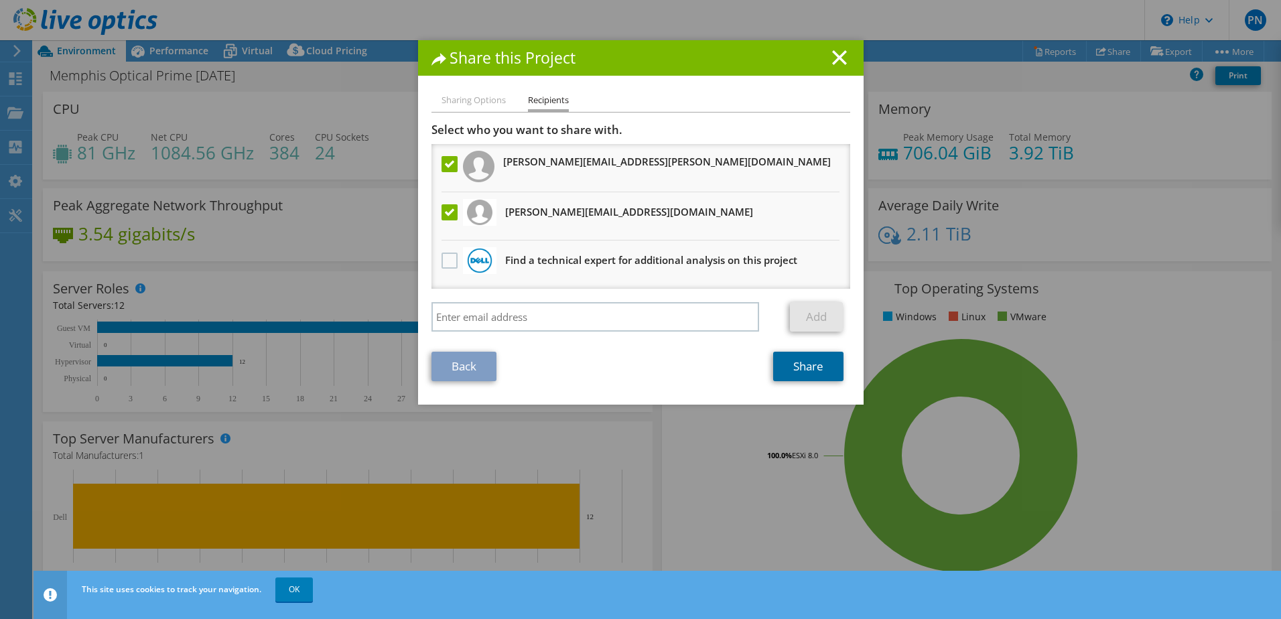
click at [803, 365] on link "Share" at bounding box center [808, 366] width 70 height 29
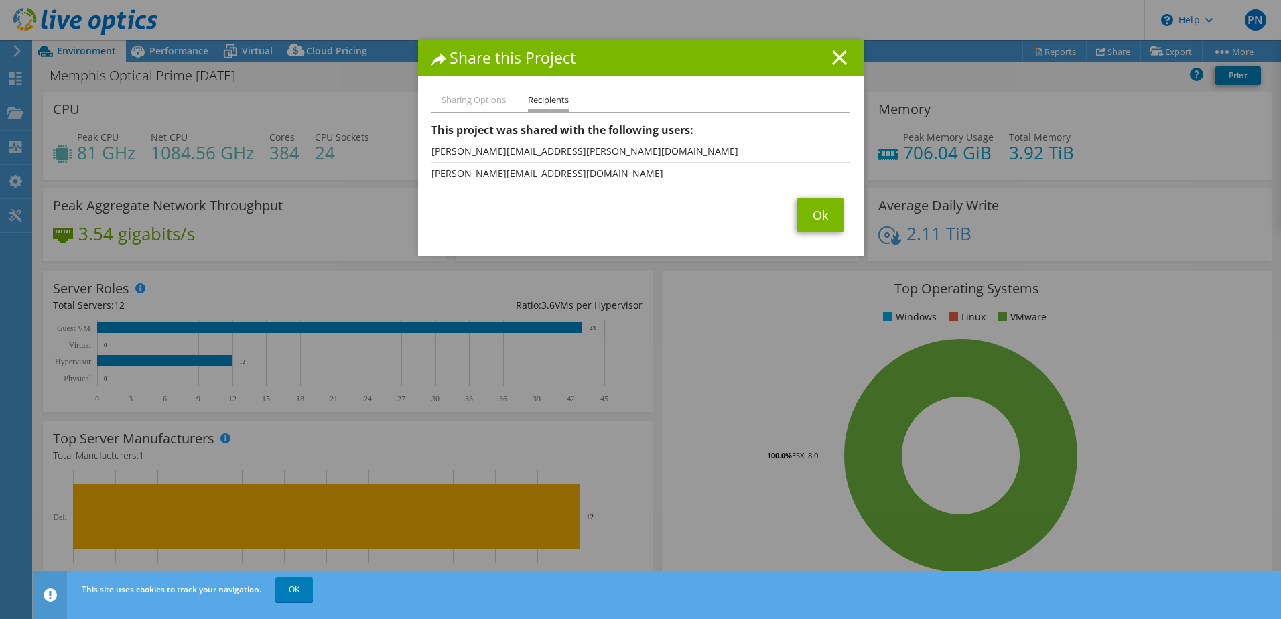
click at [829, 193] on section "This project was shared with the following users: The following users received …" at bounding box center [641, 178] width 419 height 110
click at [820, 216] on link "Ok" at bounding box center [820, 215] width 46 height 35
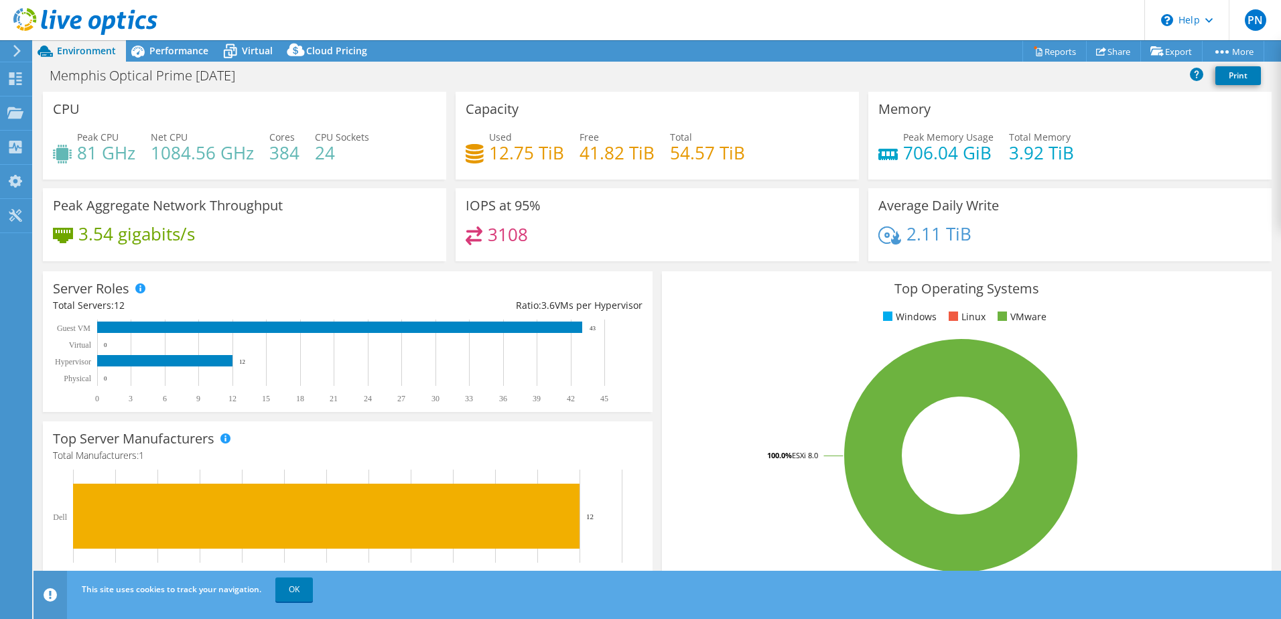
click at [398, 99] on div "CPU Peak CPU 81 GHz Net CPU 1084.56 GHz Cores 384 CPU Sockets 24" at bounding box center [244, 136] width 403 height 88
click at [15, 121] on div at bounding box center [15, 114] width 16 height 15
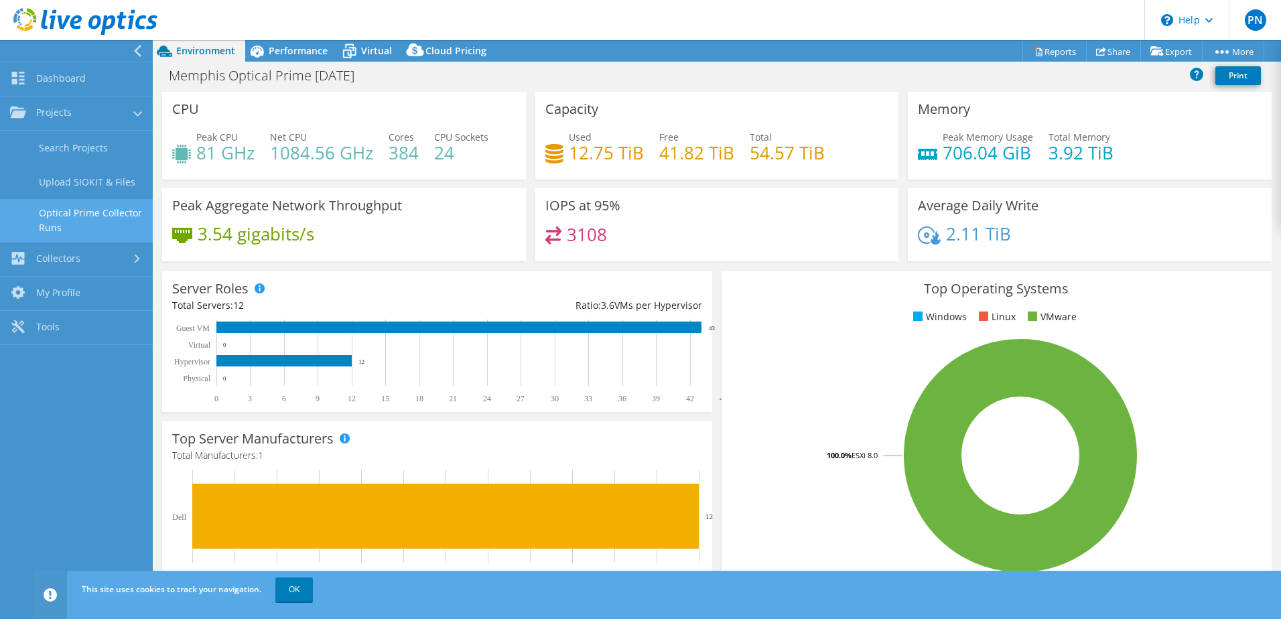
click at [112, 222] on link "Optical Prime Collector Runs" at bounding box center [76, 220] width 153 height 43
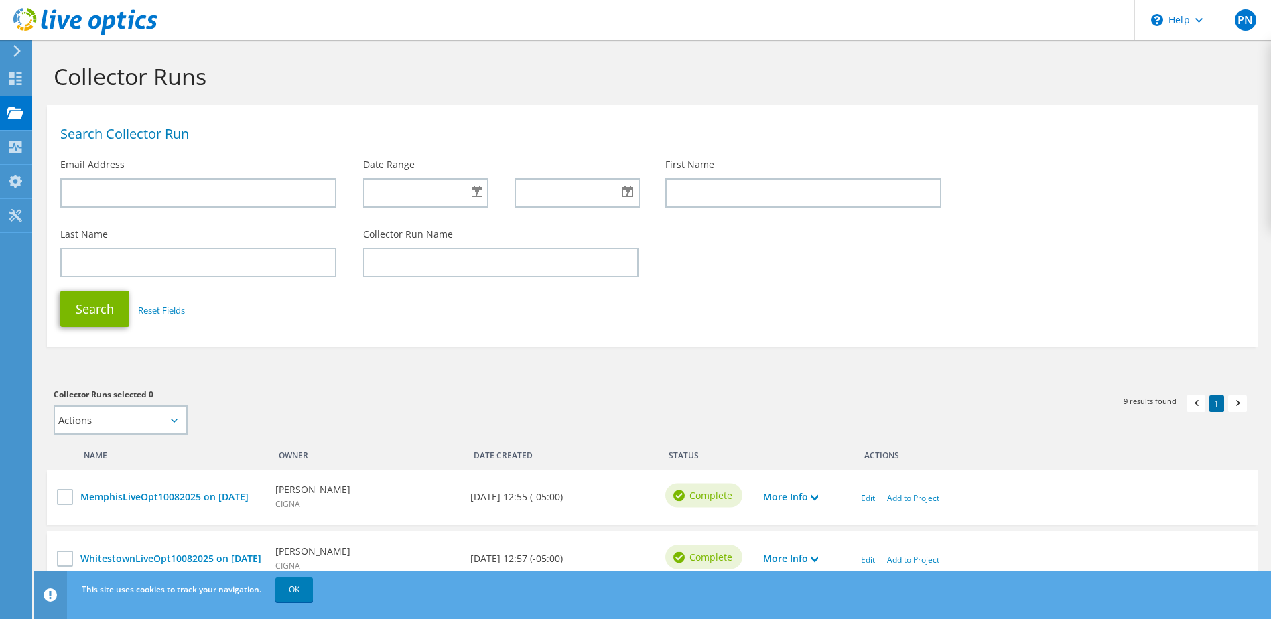
click at [134, 559] on link "WhitestownLiveOpt10082025 on [DATE]" at bounding box center [171, 559] width 182 height 15
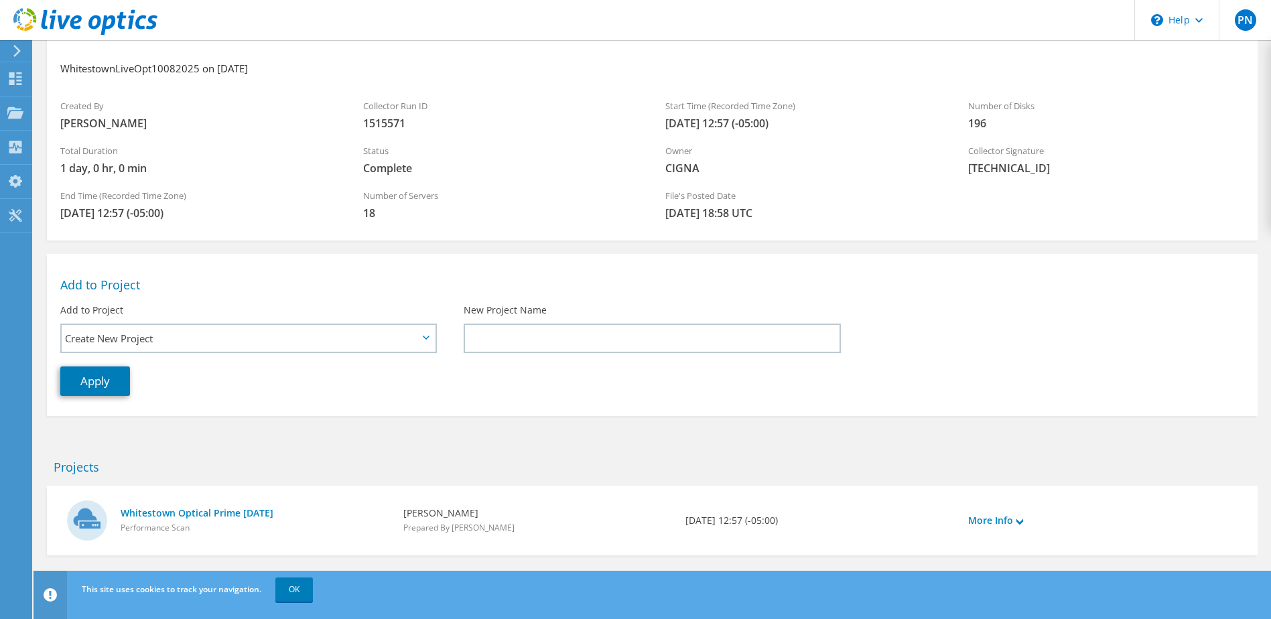
scroll to position [84, 0]
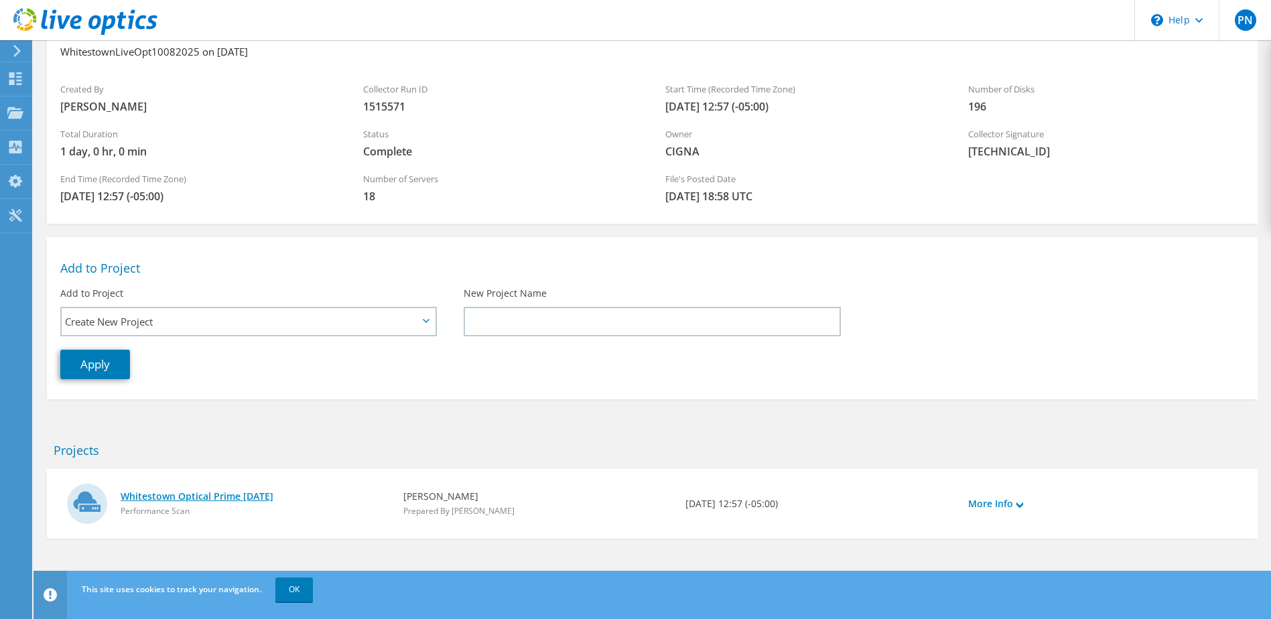
click at [234, 498] on link "Whitestown Optical Prime [DATE]" at bounding box center [255, 496] width 269 height 15
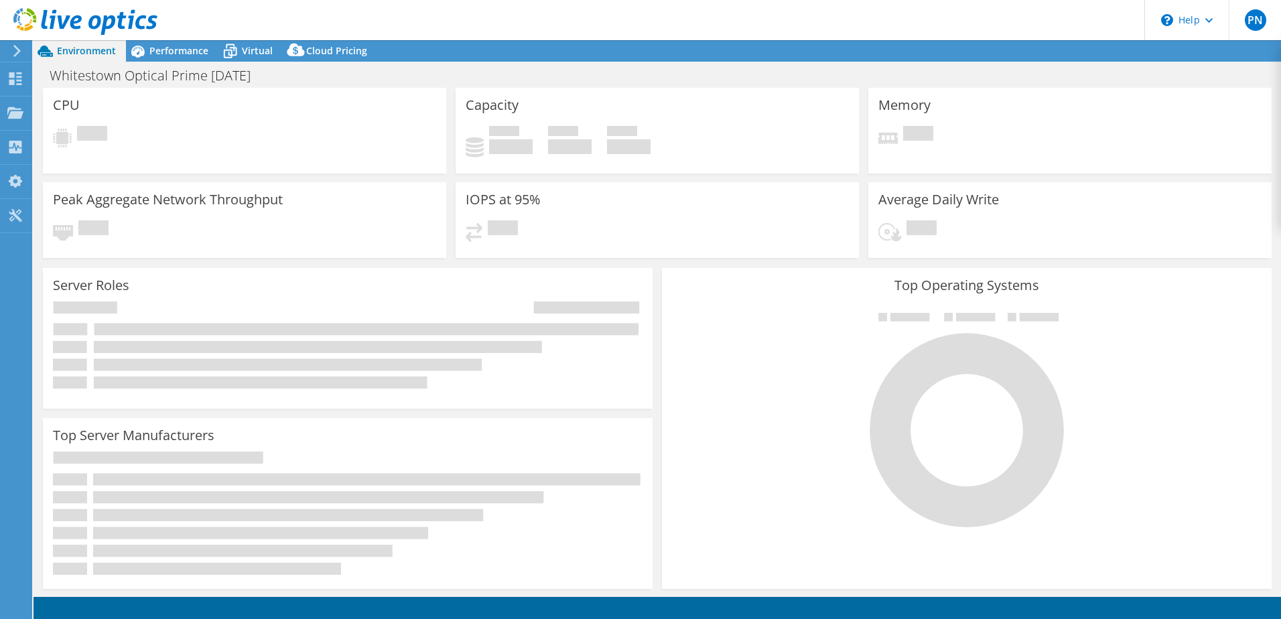
select select "USD"
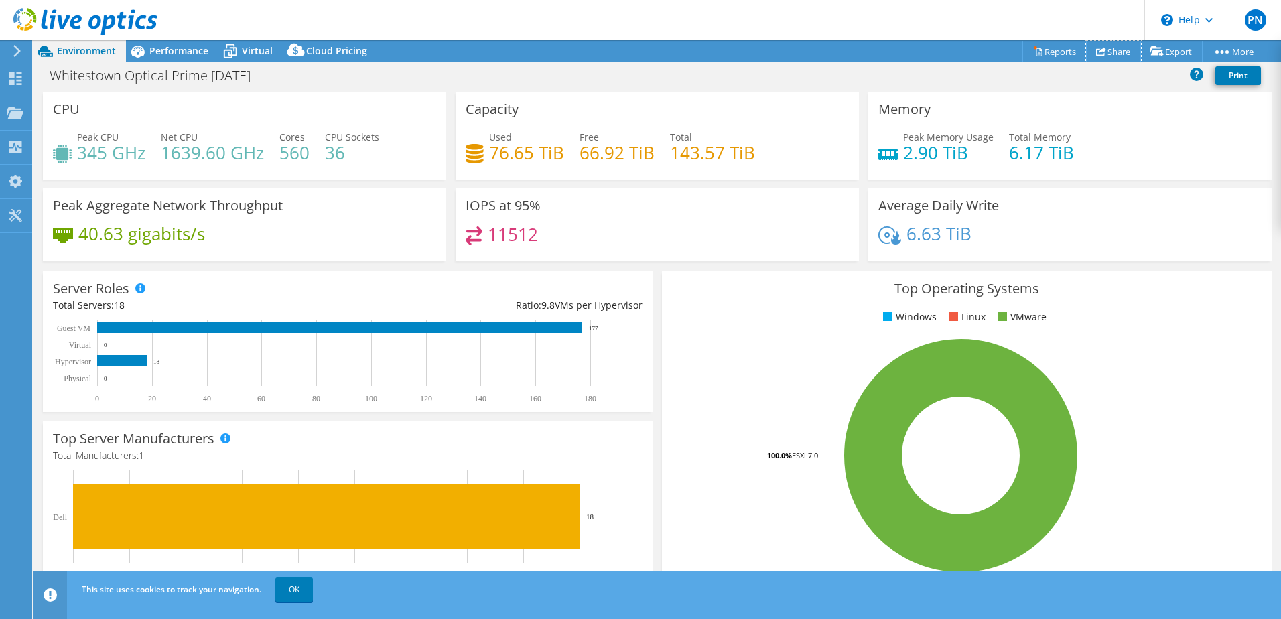
click at [1111, 52] on link "Share" at bounding box center [1113, 51] width 55 height 21
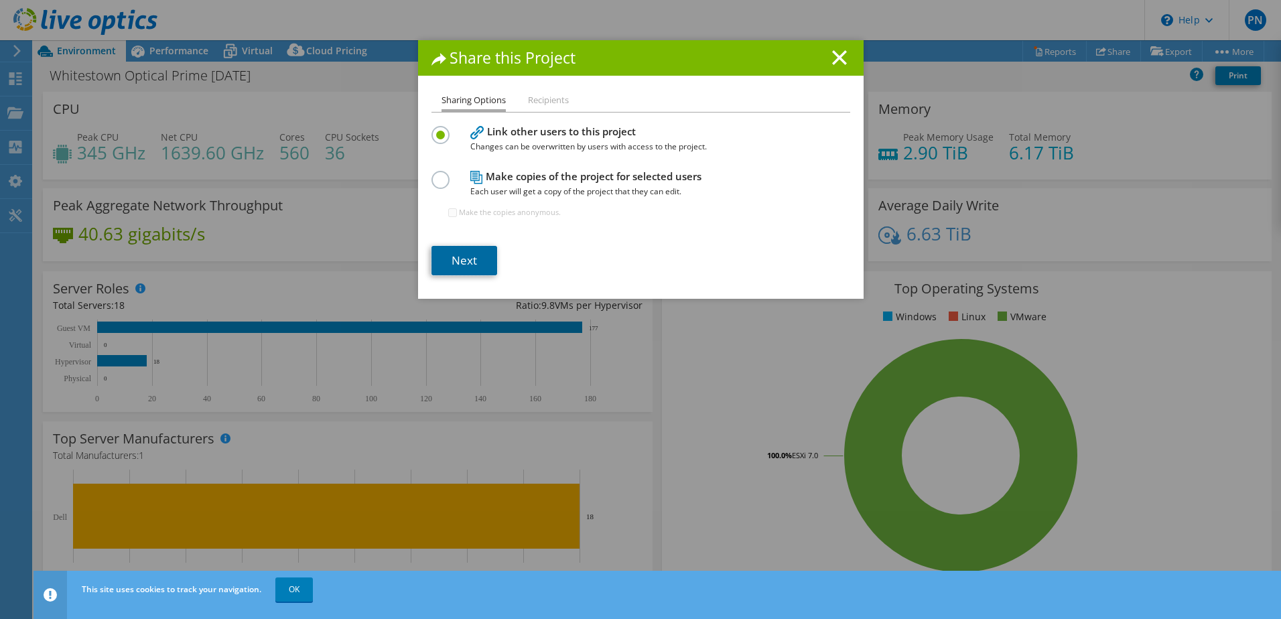
click at [469, 254] on link "Next" at bounding box center [465, 260] width 66 height 29
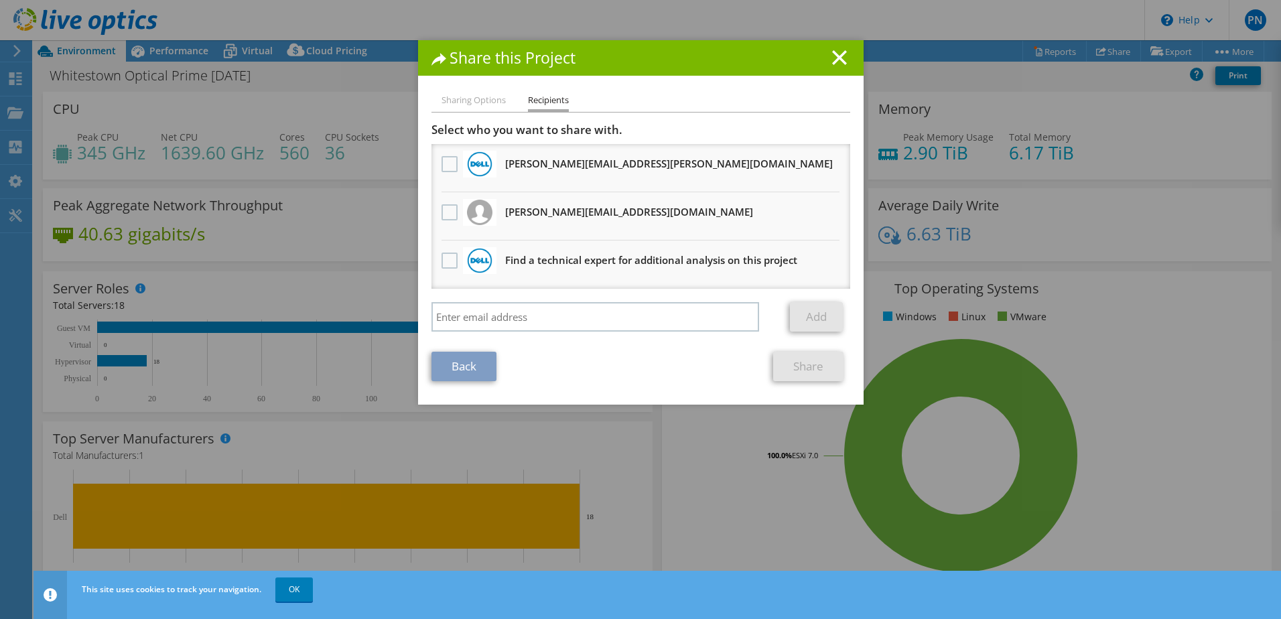
click at [537, 222] on h3 "[PERSON_NAME][EMAIL_ADDRESS][DOMAIN_NAME] Will receive an anonymous copy" at bounding box center [629, 211] width 248 height 21
click at [442, 210] on label at bounding box center [451, 212] width 19 height 16
click at [0, 0] on input "checkbox" at bounding box center [0, 0] width 0 height 0
click at [443, 166] on label at bounding box center [451, 164] width 19 height 16
click at [0, 0] on input "checkbox" at bounding box center [0, 0] width 0 height 0
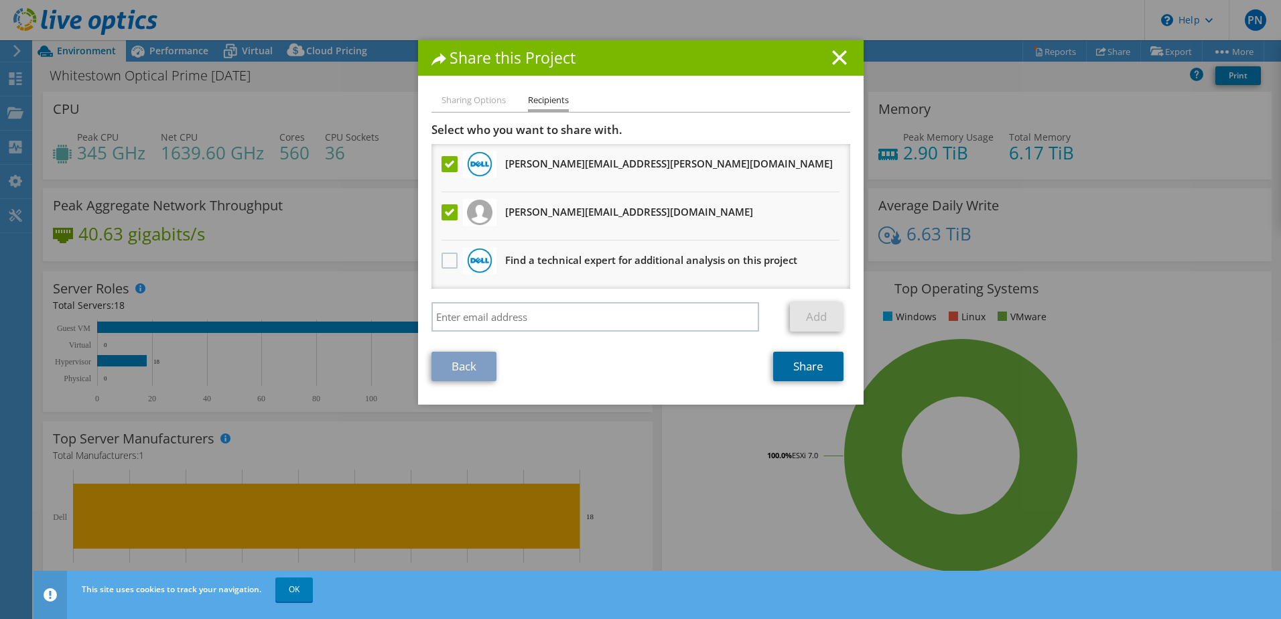
click at [816, 380] on link "Share" at bounding box center [808, 366] width 70 height 29
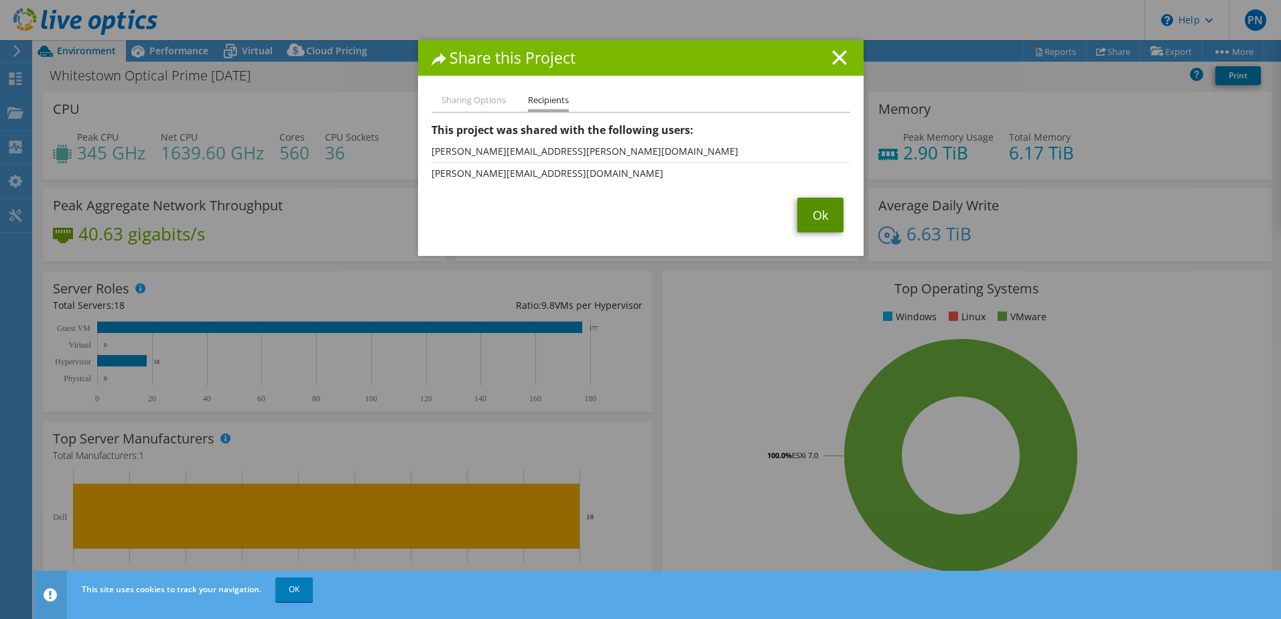
click at [806, 216] on link "Ok" at bounding box center [820, 215] width 46 height 35
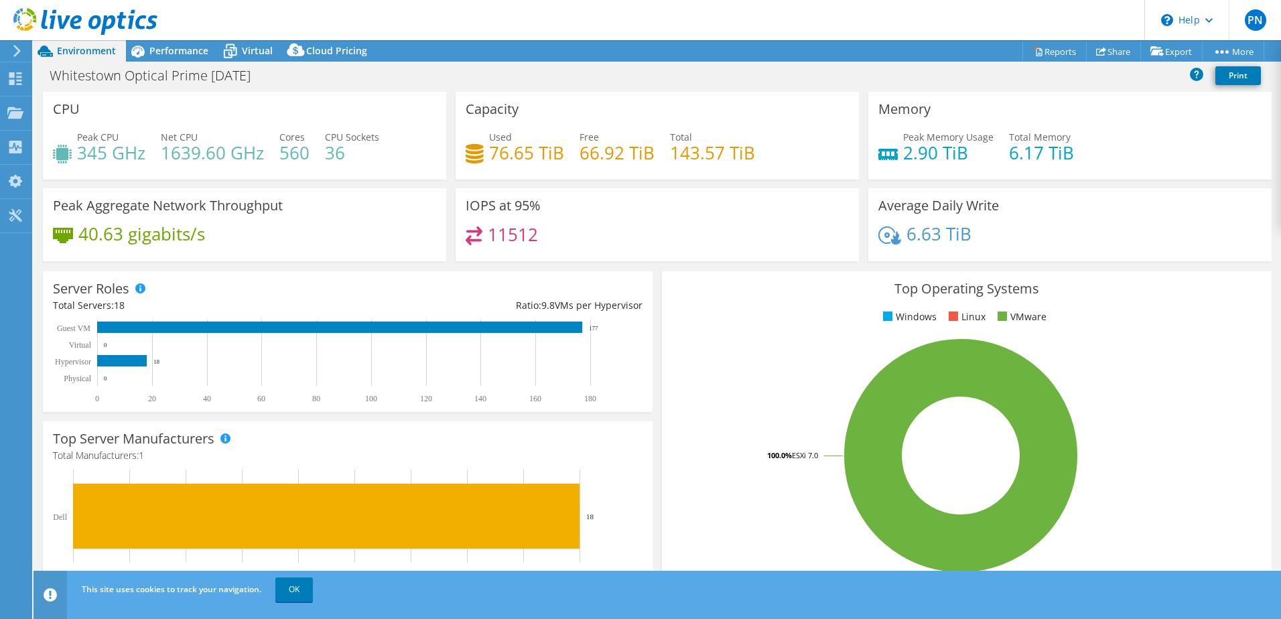
click at [623, 330] on rect at bounding box center [342, 362] width 578 height 84
click at [584, 196] on div "IOPS at 95% 11512" at bounding box center [657, 224] width 403 height 73
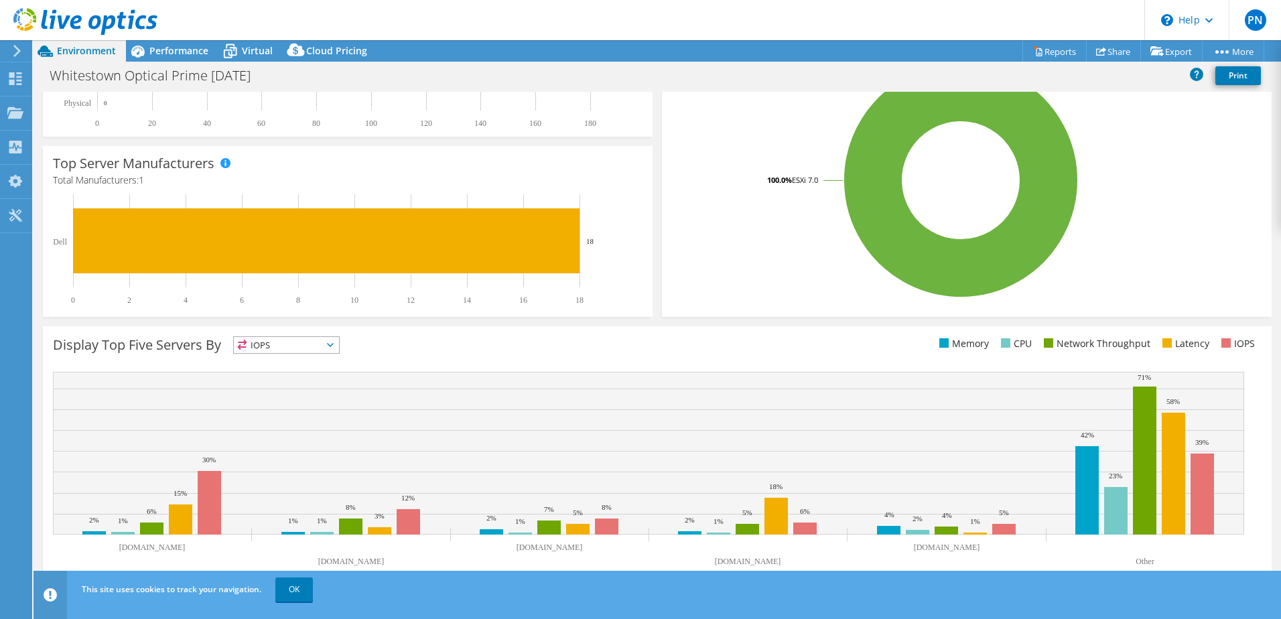
click at [1168, 219] on rect at bounding box center [961, 180] width 578 height 235
